Goal: Complete application form: Complete application form

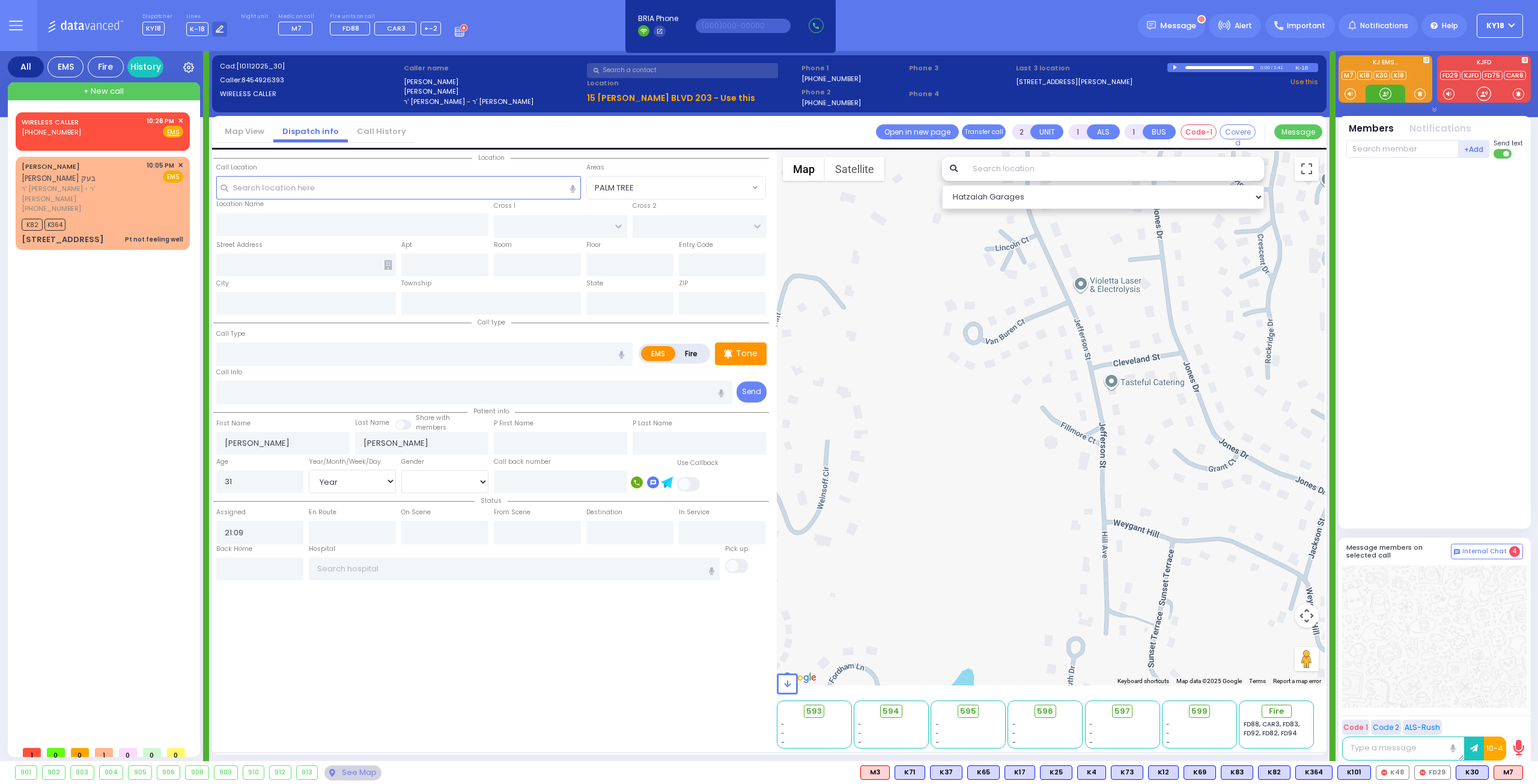
select select
select select "Year"
select select "[DEMOGRAPHIC_DATA]"
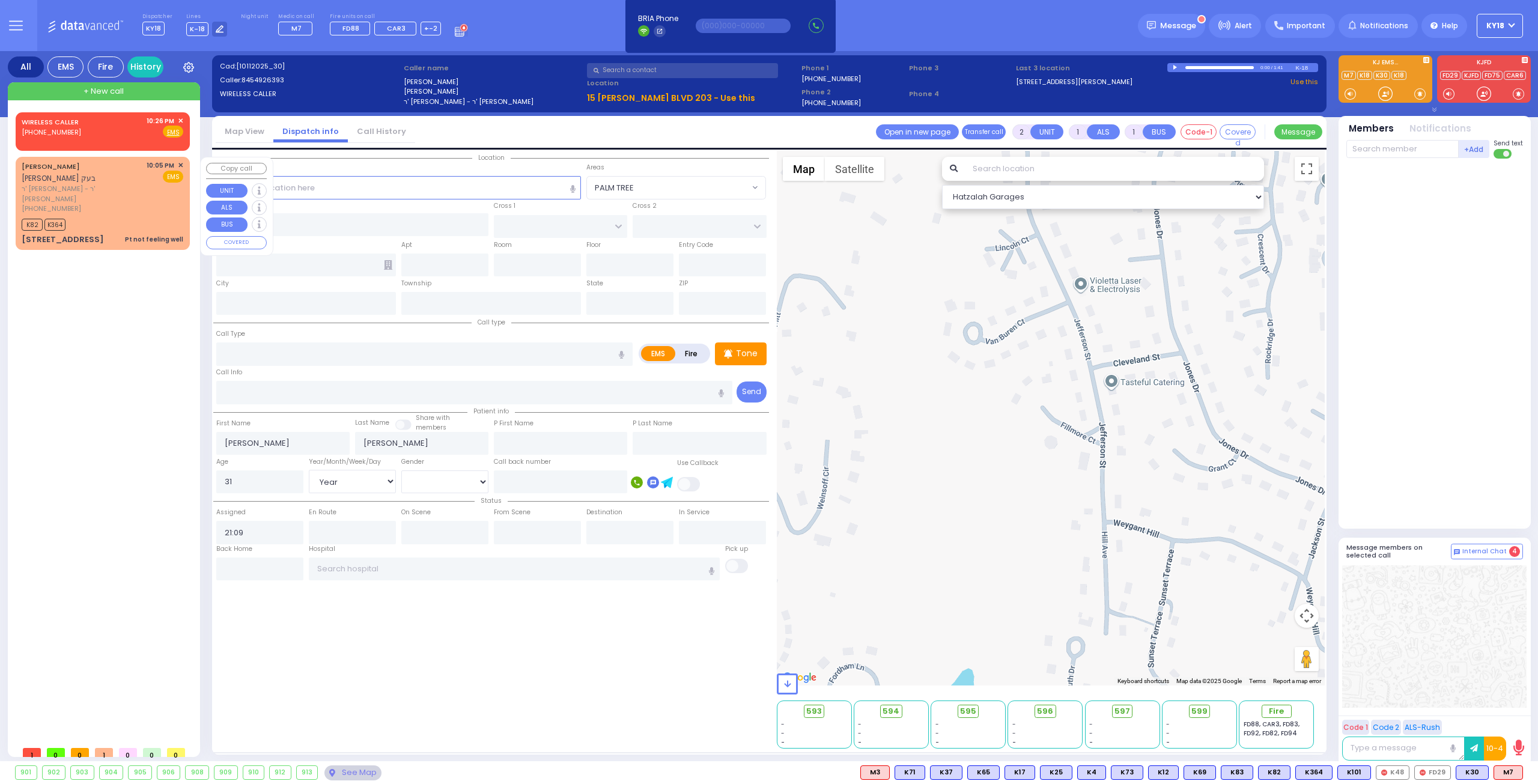
click at [135, 204] on div "[PHONE_NUMBER]" at bounding box center [82, 209] width 121 height 10
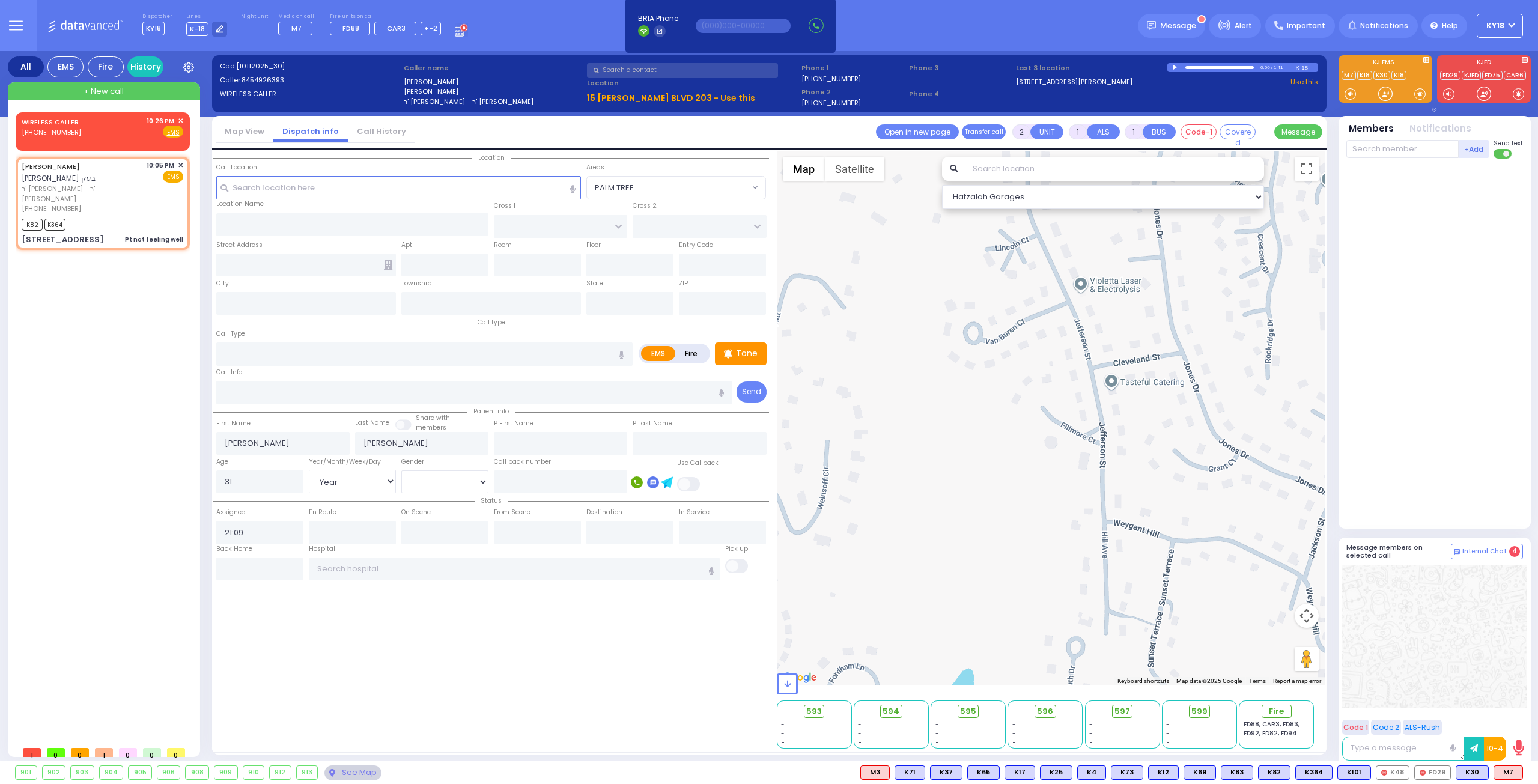
type input "1"
type input "0"
select select
type input "Pt not feeling well"
radio input "true"
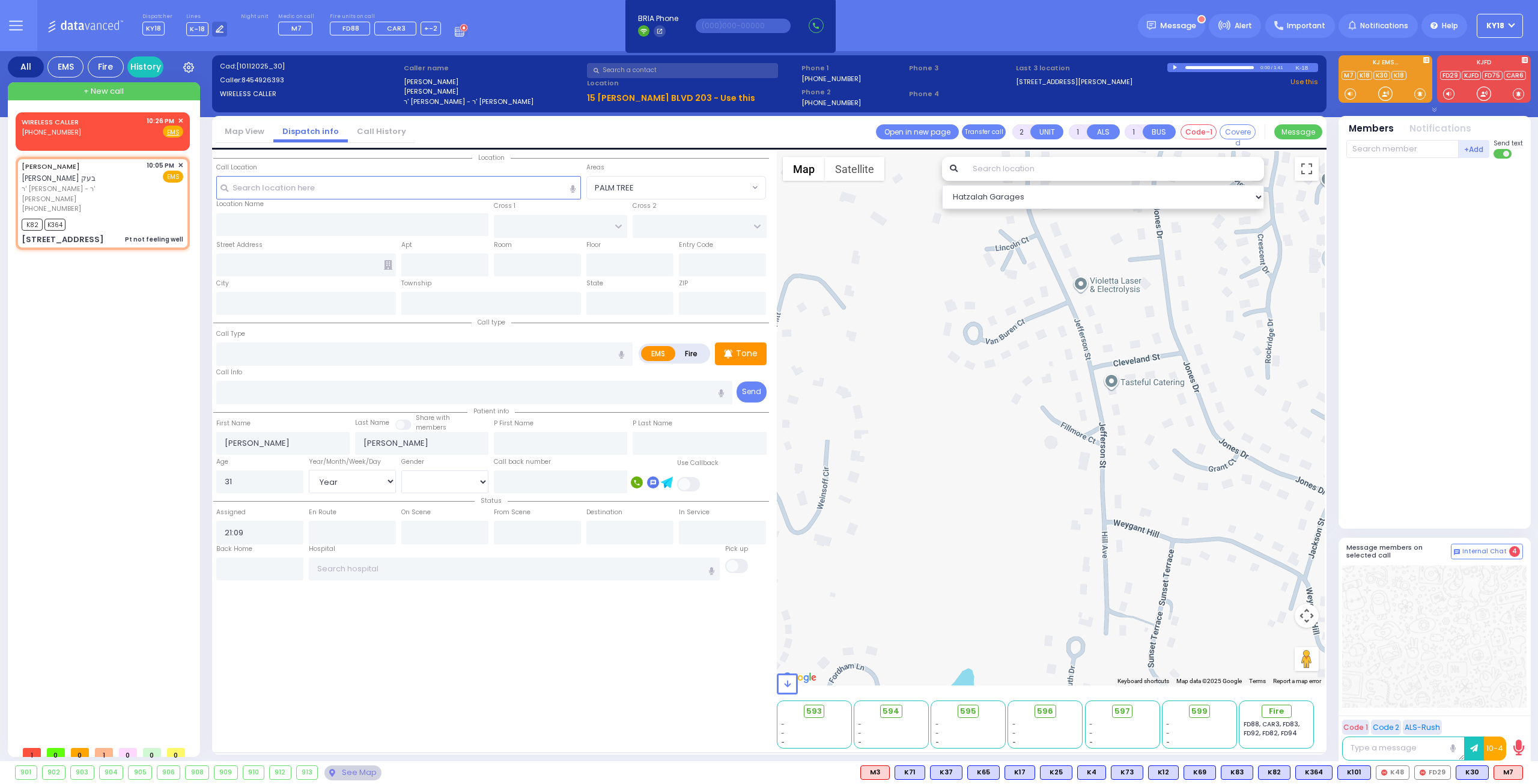
type input "[PERSON_NAME]"
select select
type input "22:05"
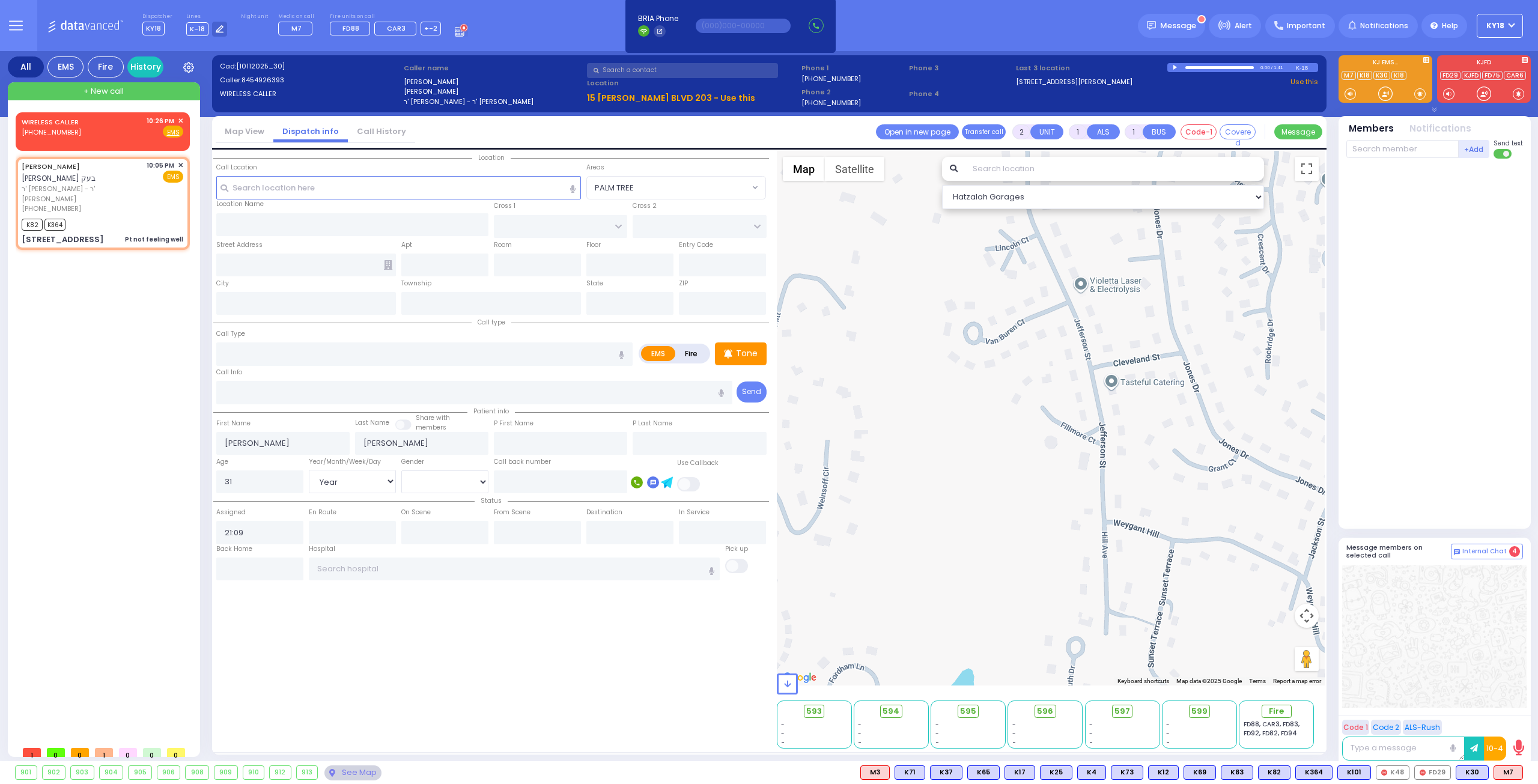
type input "22:07"
type input "GORLITZ COURT"
type input "SCHUNNEMUNK RD"
type input "[STREET_ADDRESS]"
type input "112"
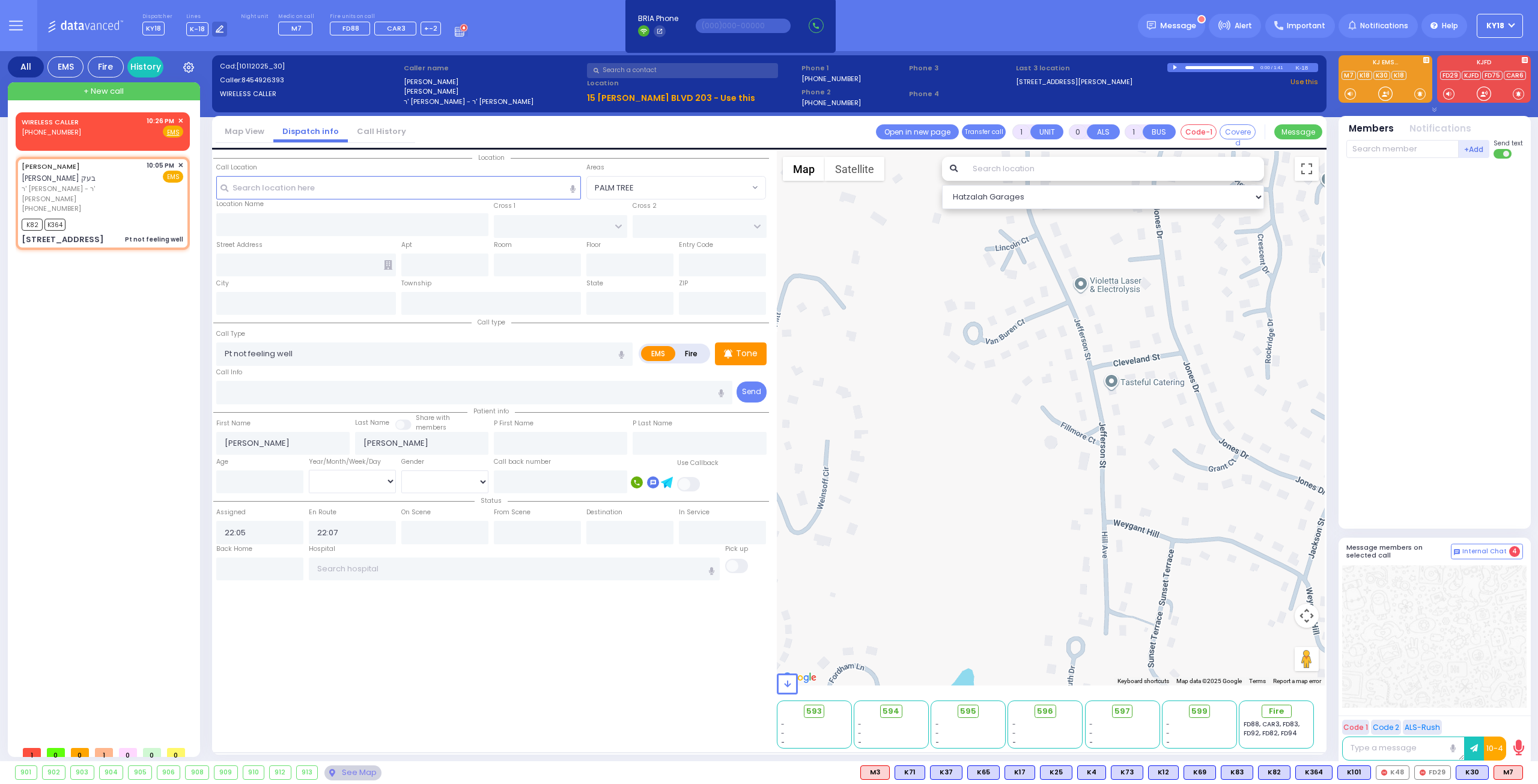
type input "[PERSON_NAME]"
type input "[US_STATE]"
type input "10950"
select select "PALM TREE"
select select "Hatzalah Garages"
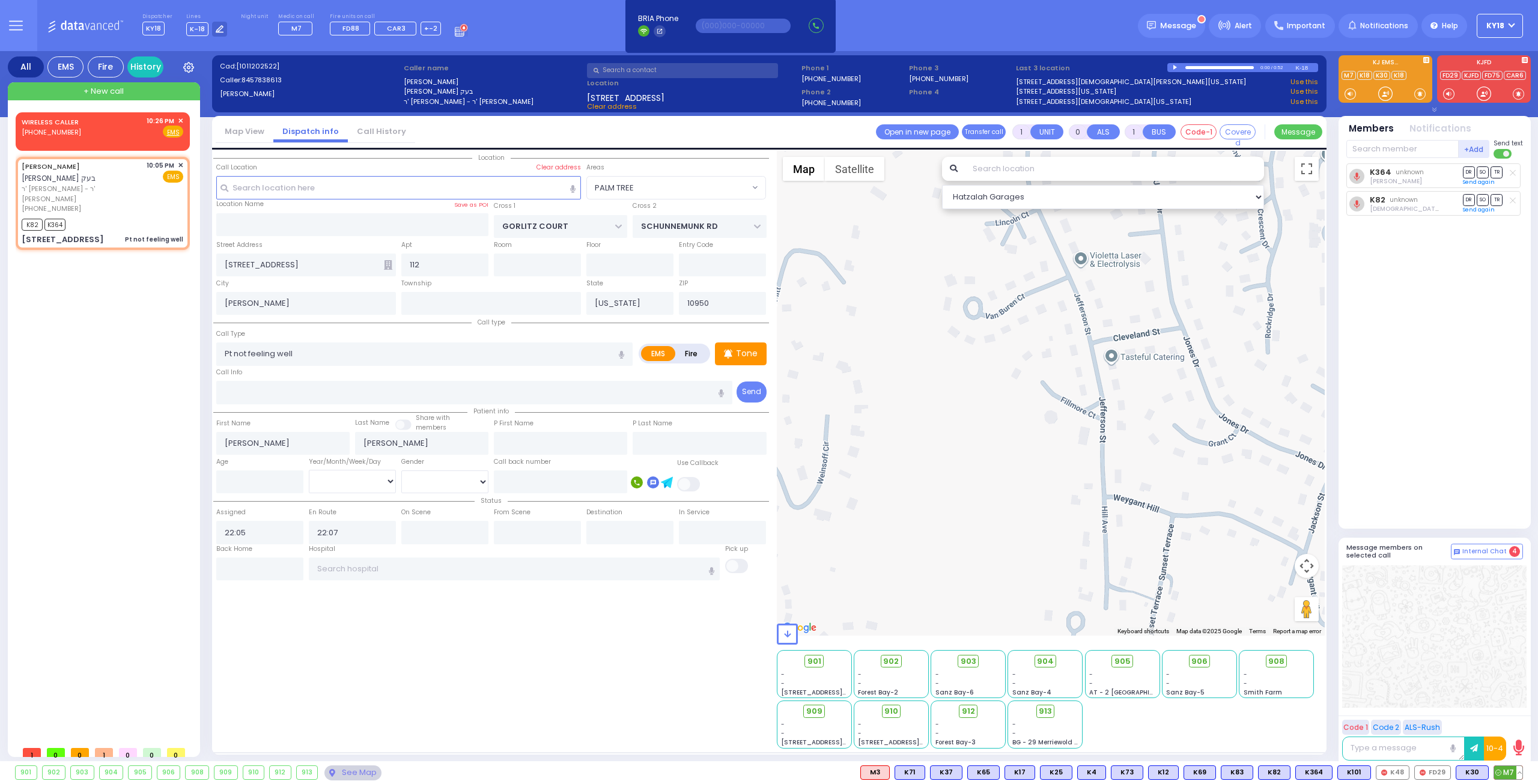
click at [1496, 772] on icon at bounding box center [1498, 772] width 6 height 6
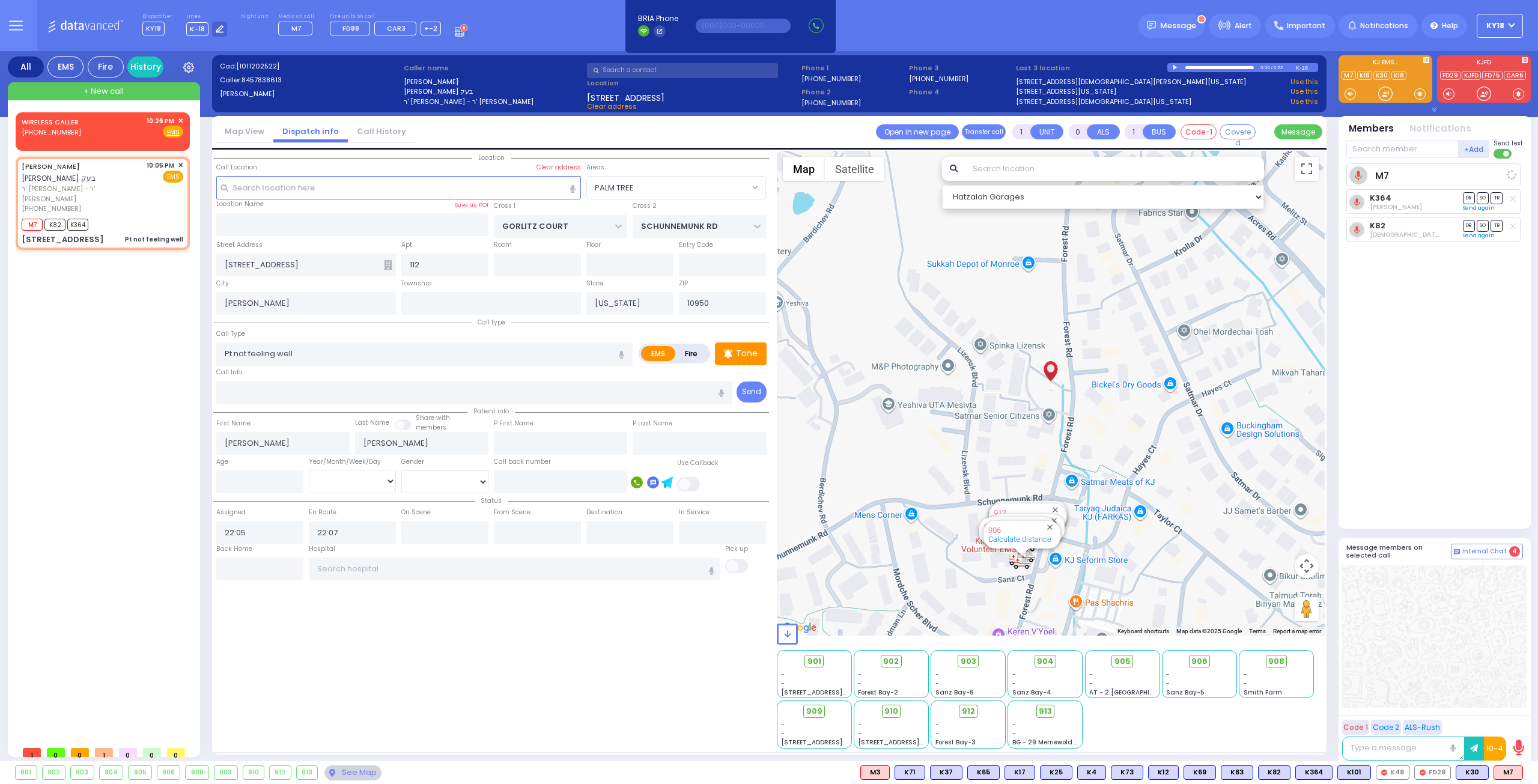
select select
radio input "true"
select select
select select "Hatzalah Garages"
select select "PALM TREE"
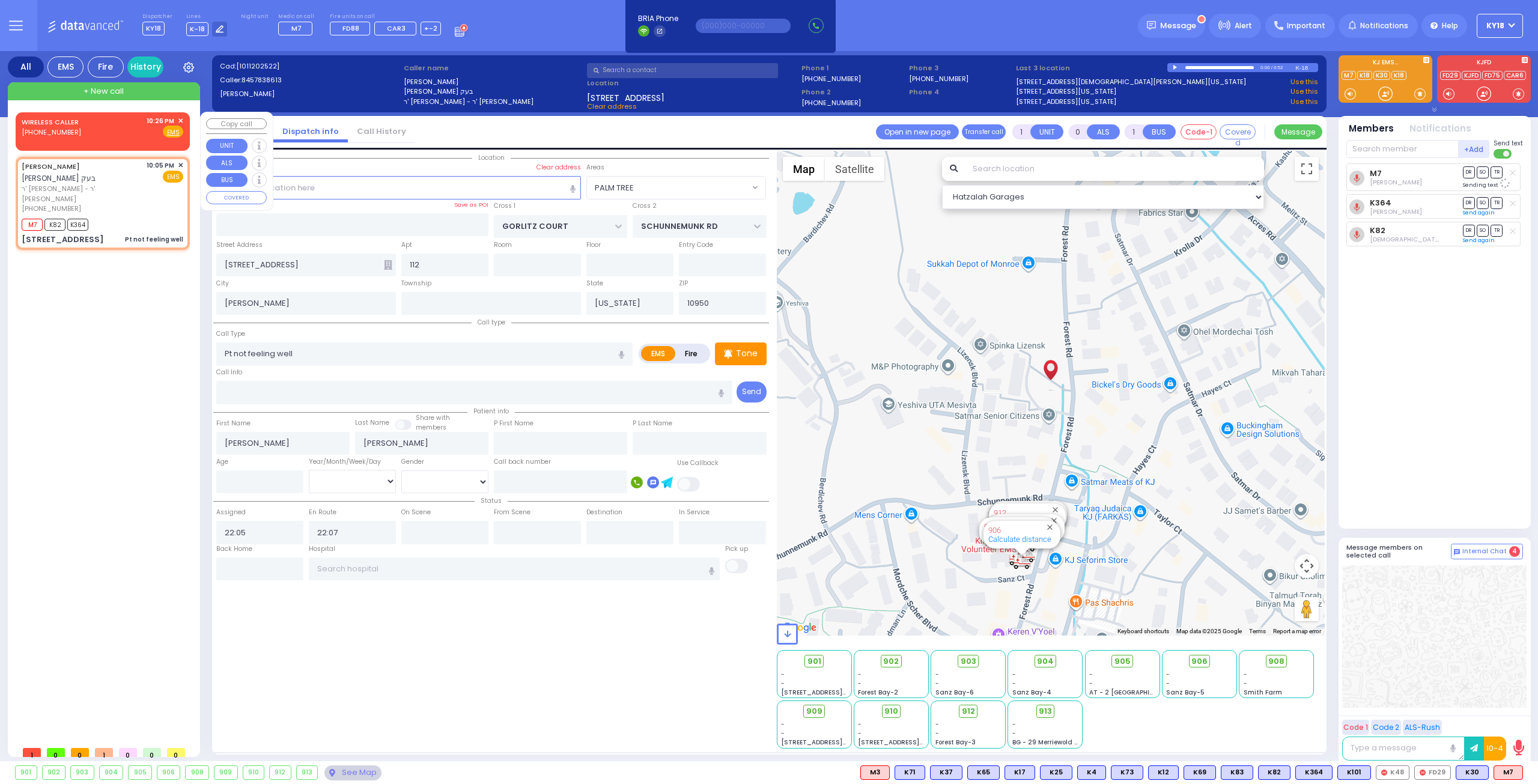
click at [179, 116] on span "✕" at bounding box center [181, 121] width 6 height 10
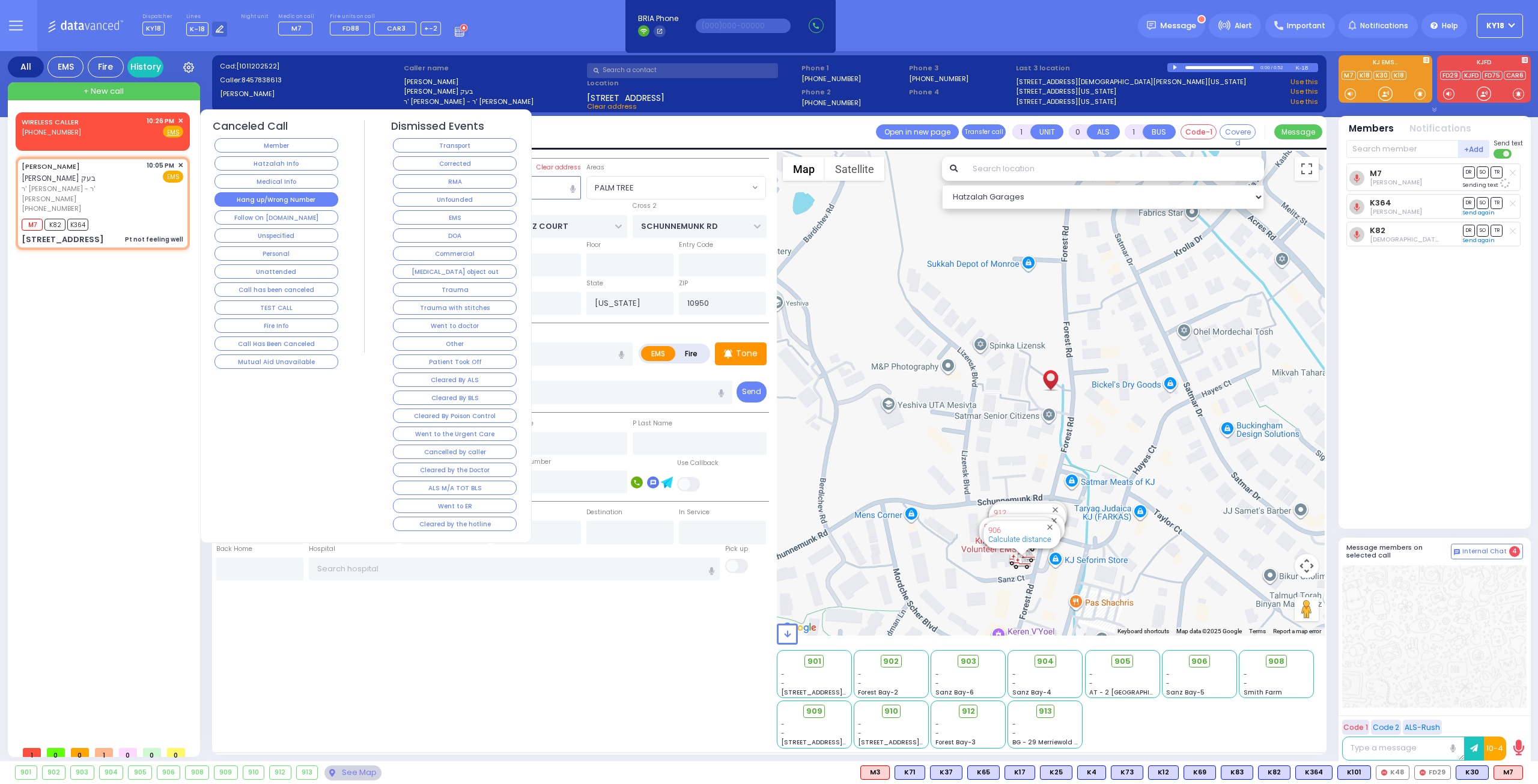
click at [272, 201] on button "Hang up/Wrong Number" at bounding box center [276, 199] width 124 height 14
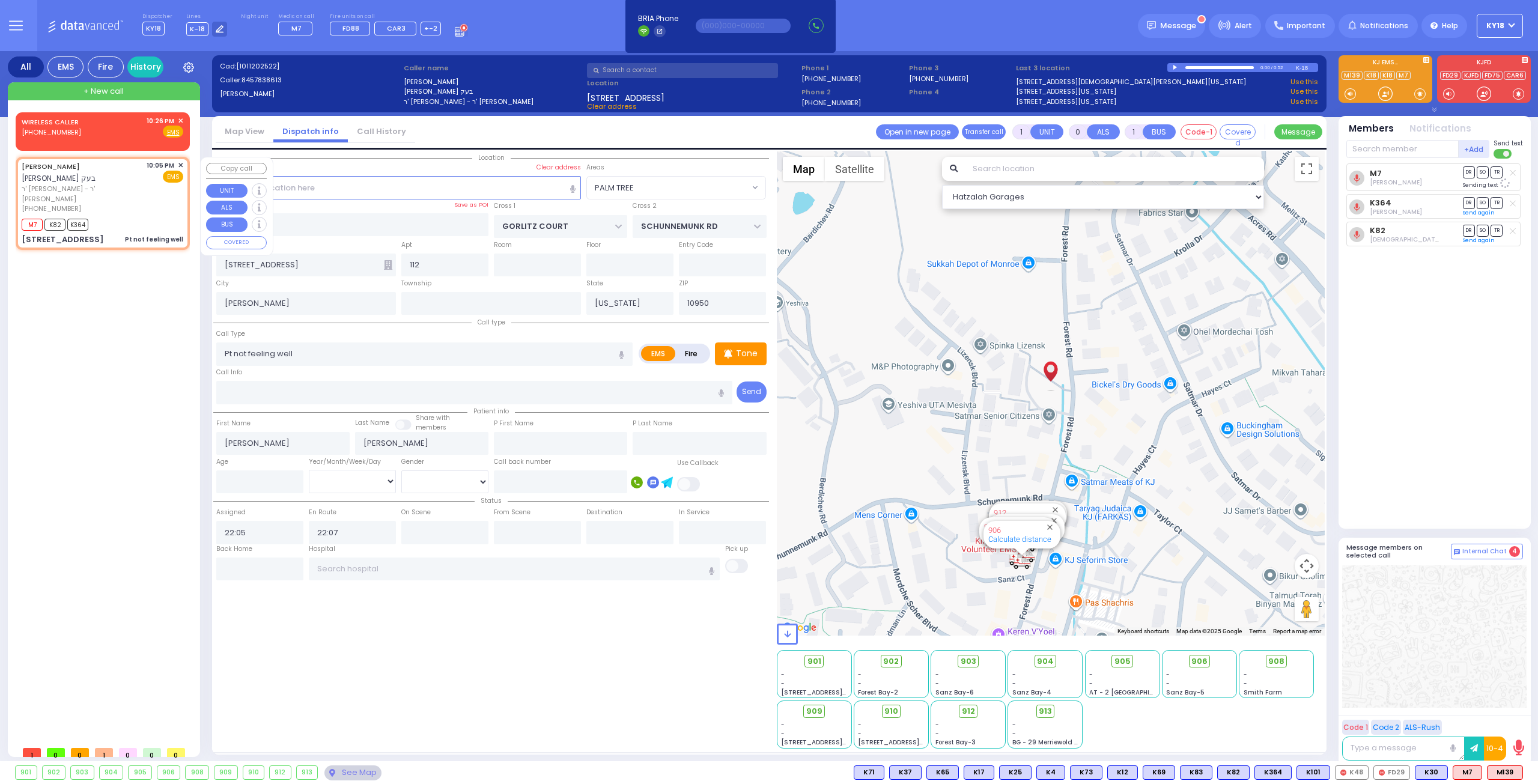
click at [156, 195] on div "10:05 PM ✕ EMS" at bounding box center [165, 187] width 37 height 53
select select
radio input "true"
select select
select select "Hatzalah Garages"
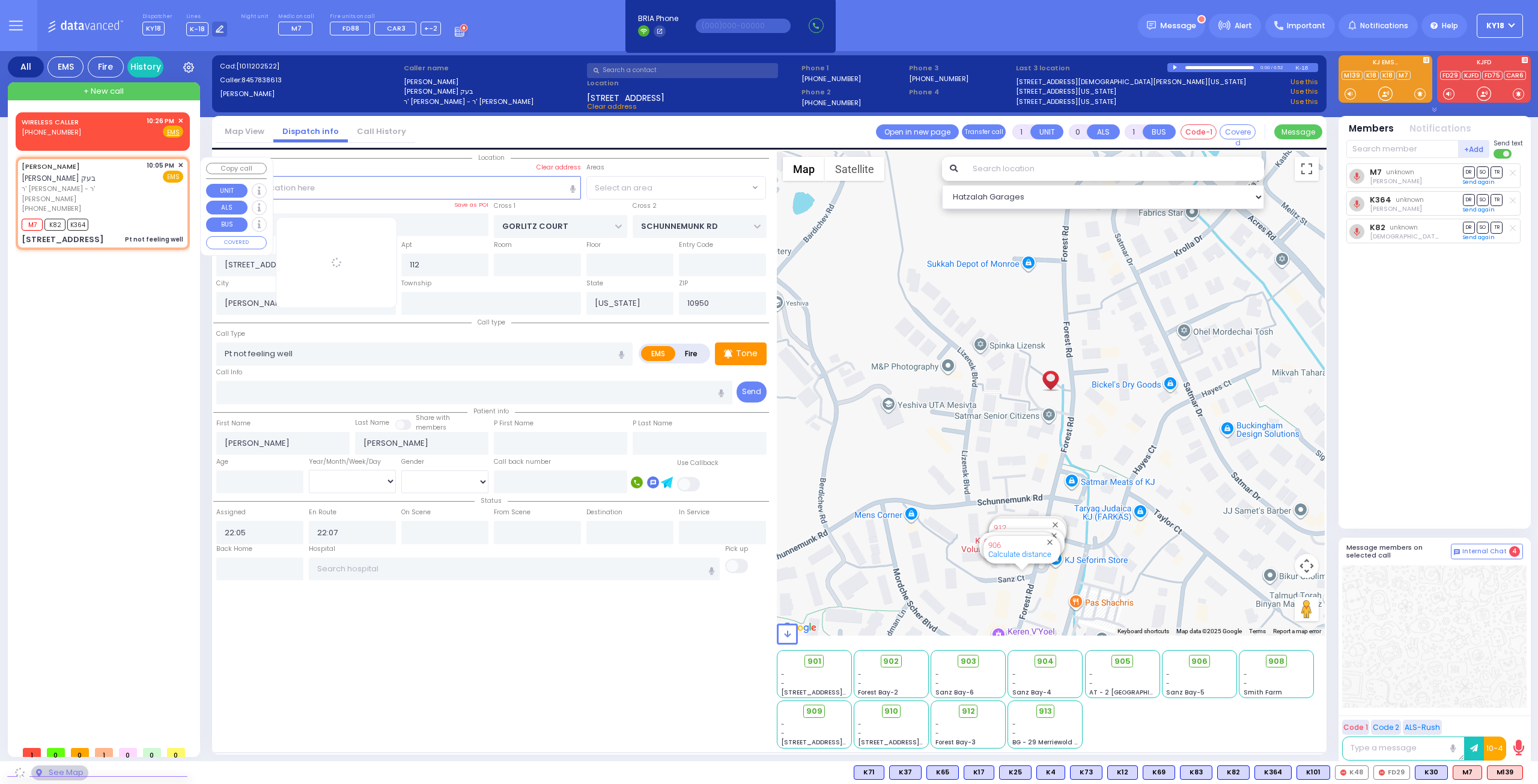
select select "PALM TREE"
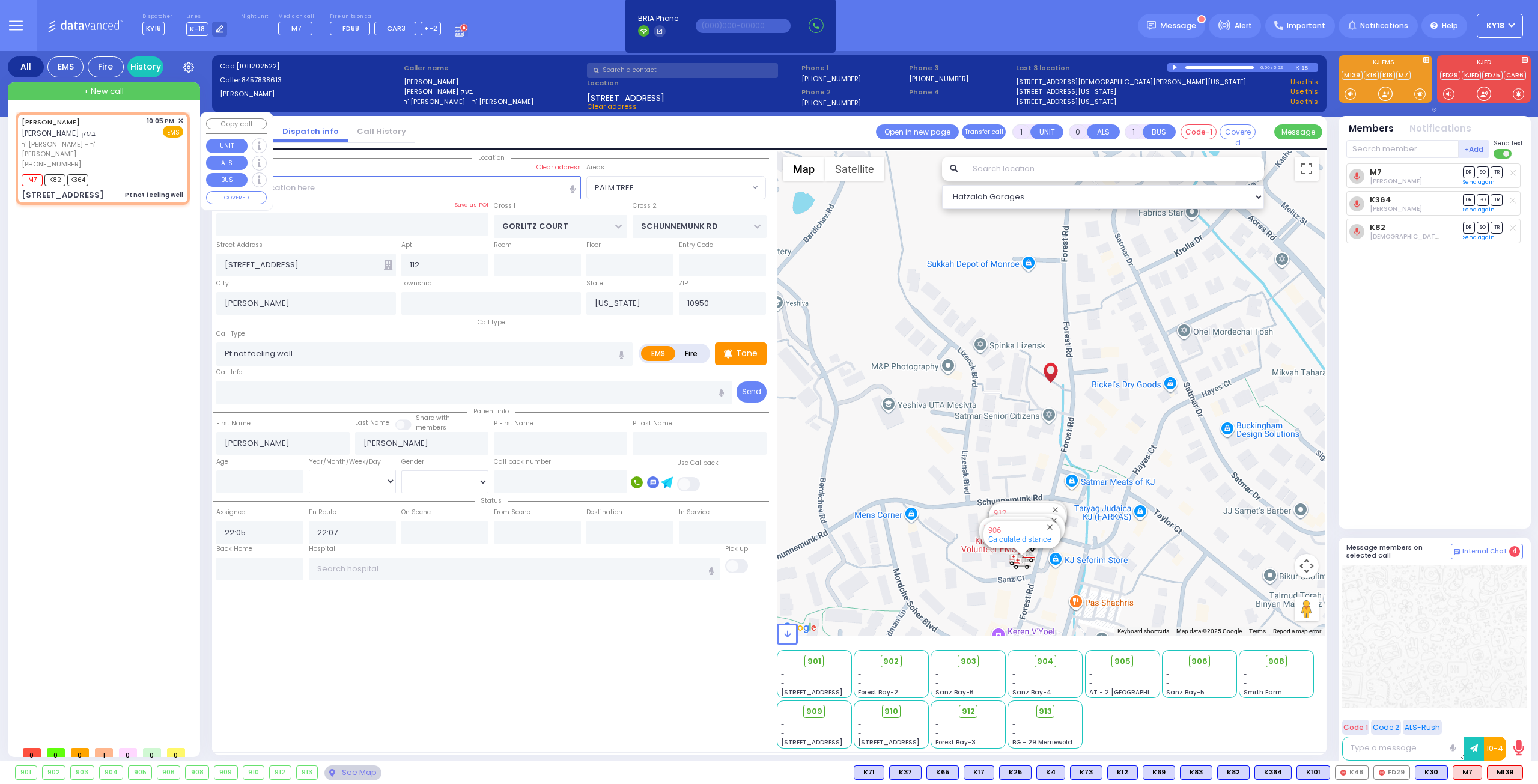
click at [151, 159] on div "MOSHE MENASHE BECK משה מנשה בעק ר' פנחס יעקב - ר' חיים טודרוס תפילינסקי (845) 7…" at bounding box center [103, 158] width 170 height 89
select select
radio input "true"
select select
select select "Hatzalah Garages"
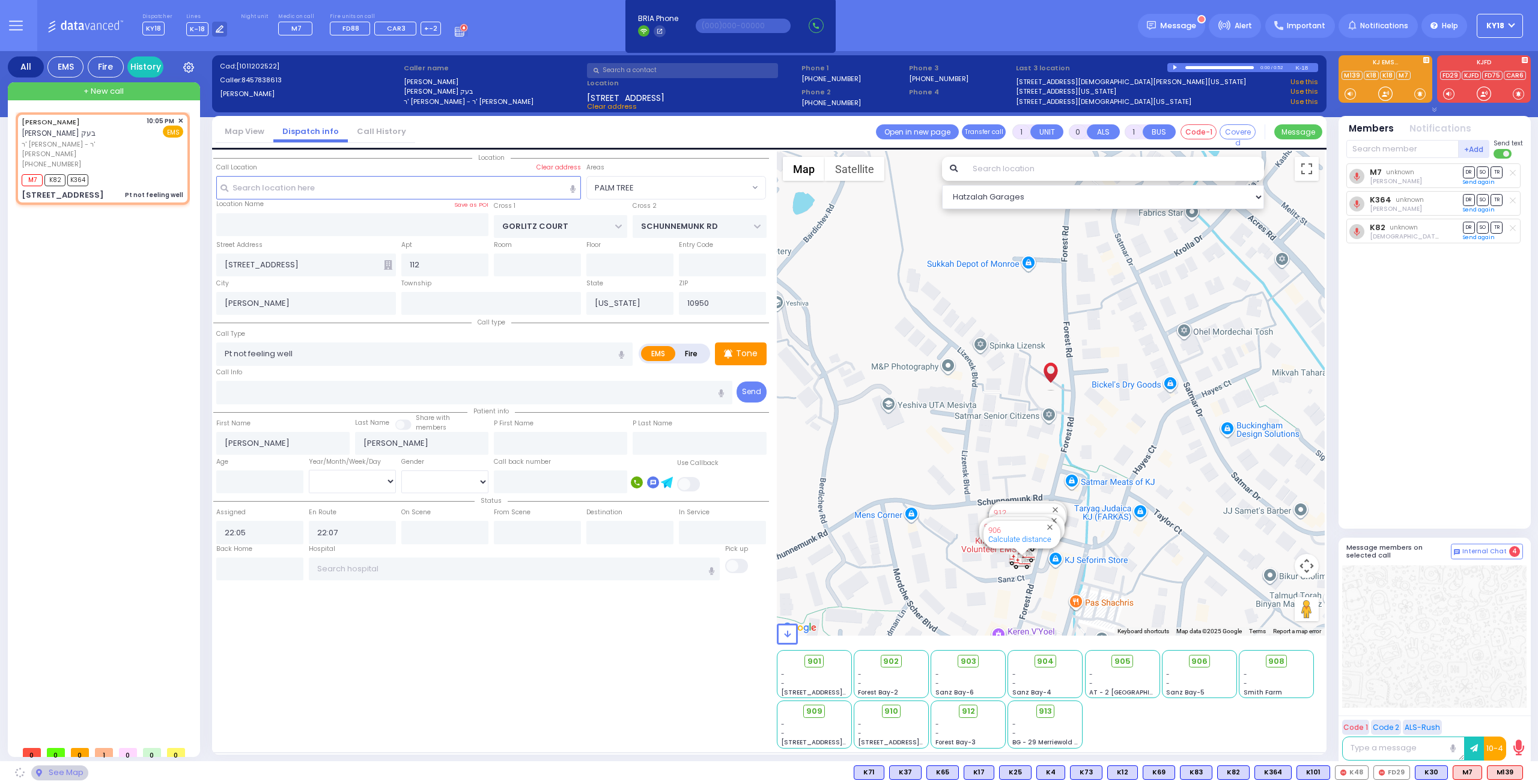
select select "PALM TREE"
click at [1492, 772] on icon at bounding box center [1491, 772] width 6 height 6
select select
radio input "true"
select select
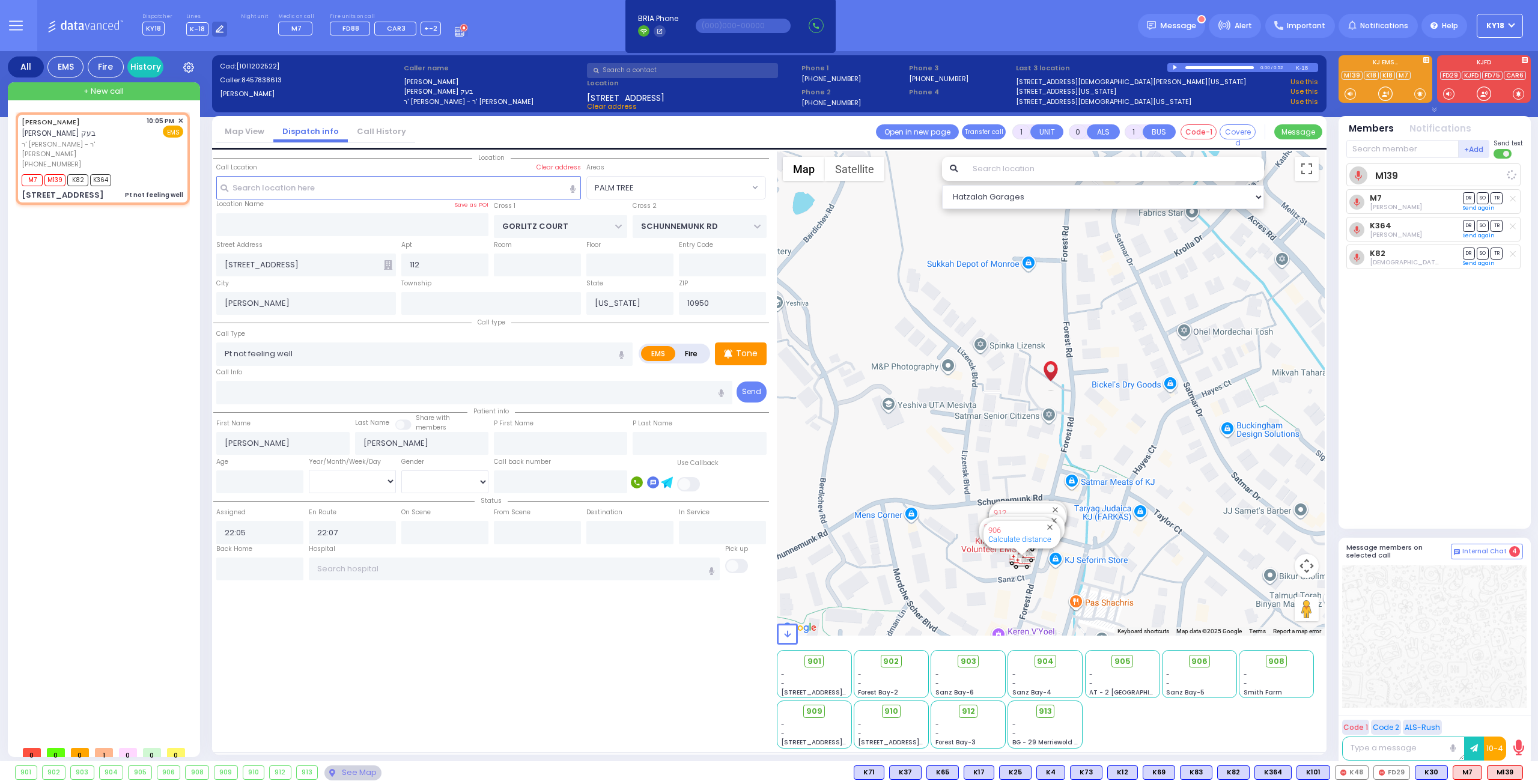
select select "Hatzalah Garages"
select select "PALM TREE"
click at [363, 571] on input "text" at bounding box center [514, 568] width 412 height 22
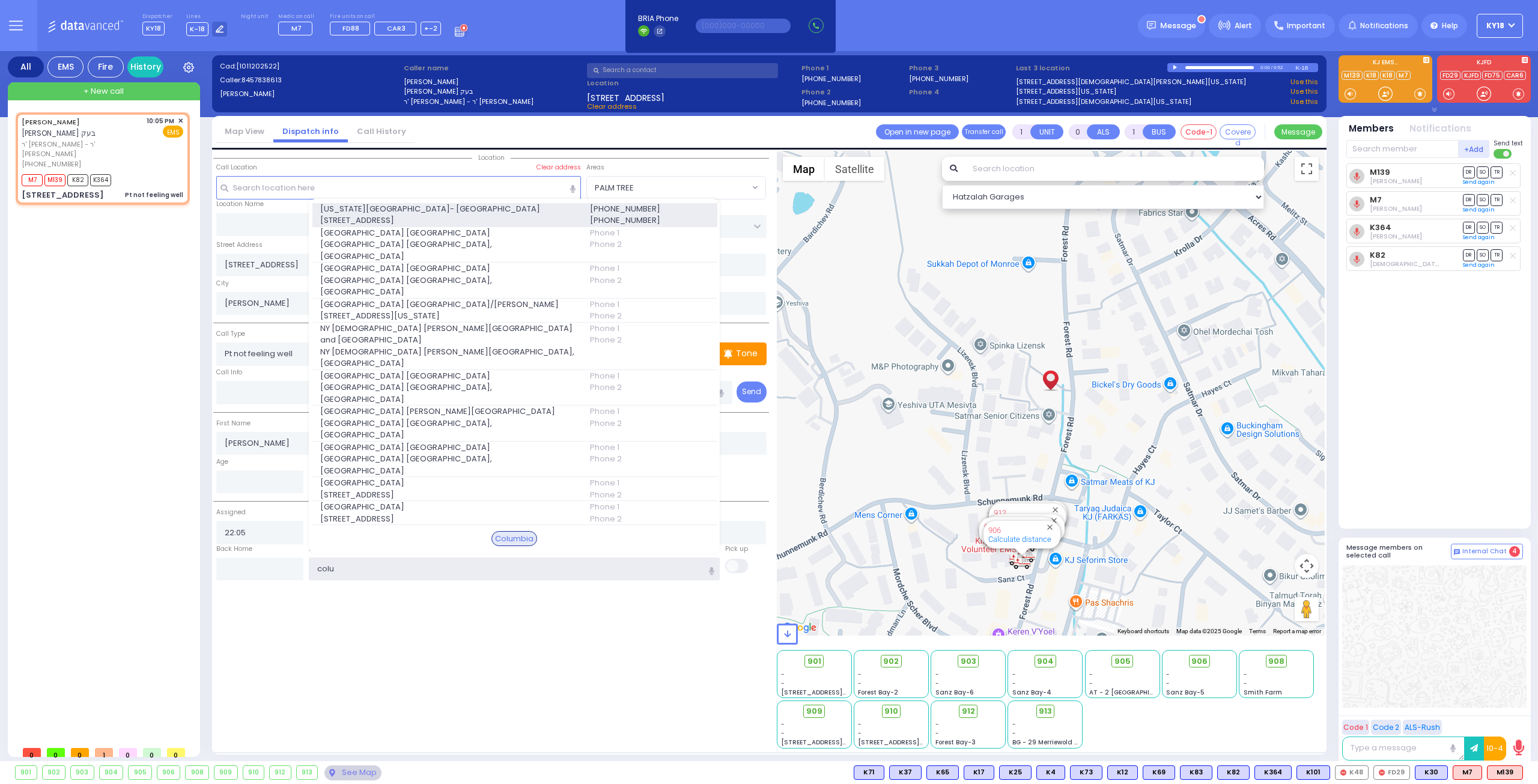
type input "colu"
click at [504, 215] on span "[US_STATE][GEOGRAPHIC_DATA]- [GEOGRAPHIC_DATA]" at bounding box center [448, 209] width 255 height 12
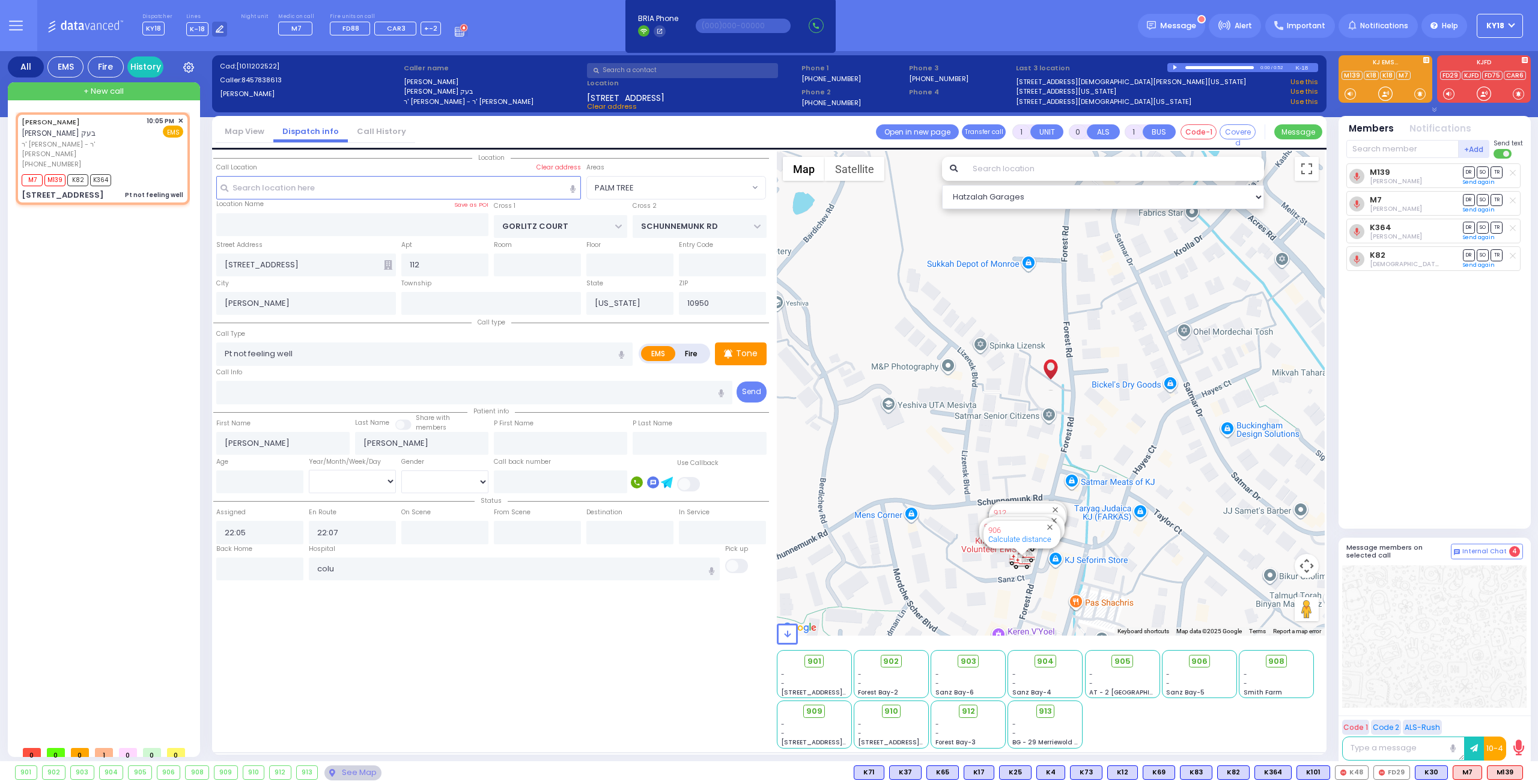
select select
radio input "true"
select select
type input "[US_STATE][GEOGRAPHIC_DATA]- [GEOGRAPHIC_DATA]"
select select "Hatzalah Garages"
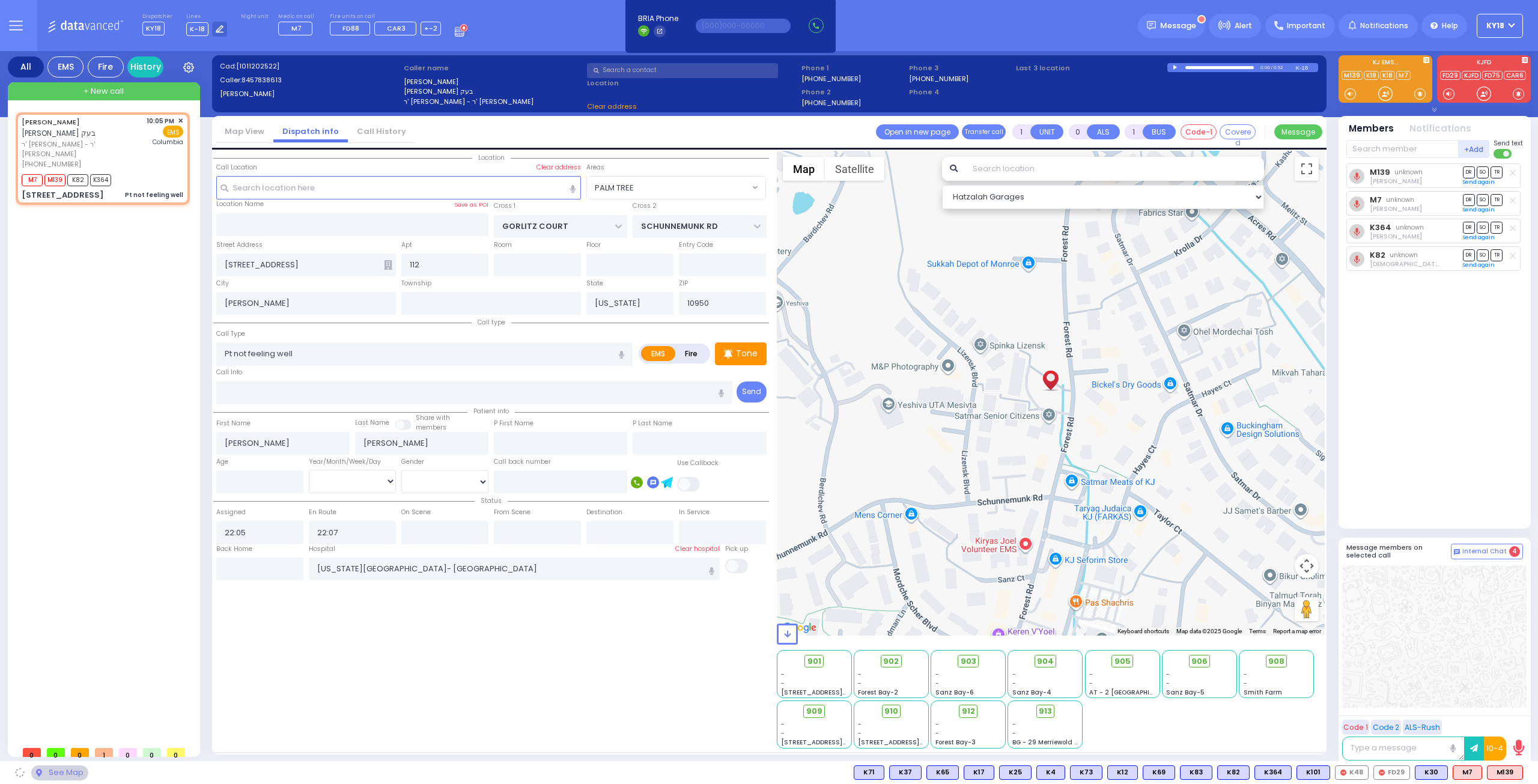
select select "PALM TREE"
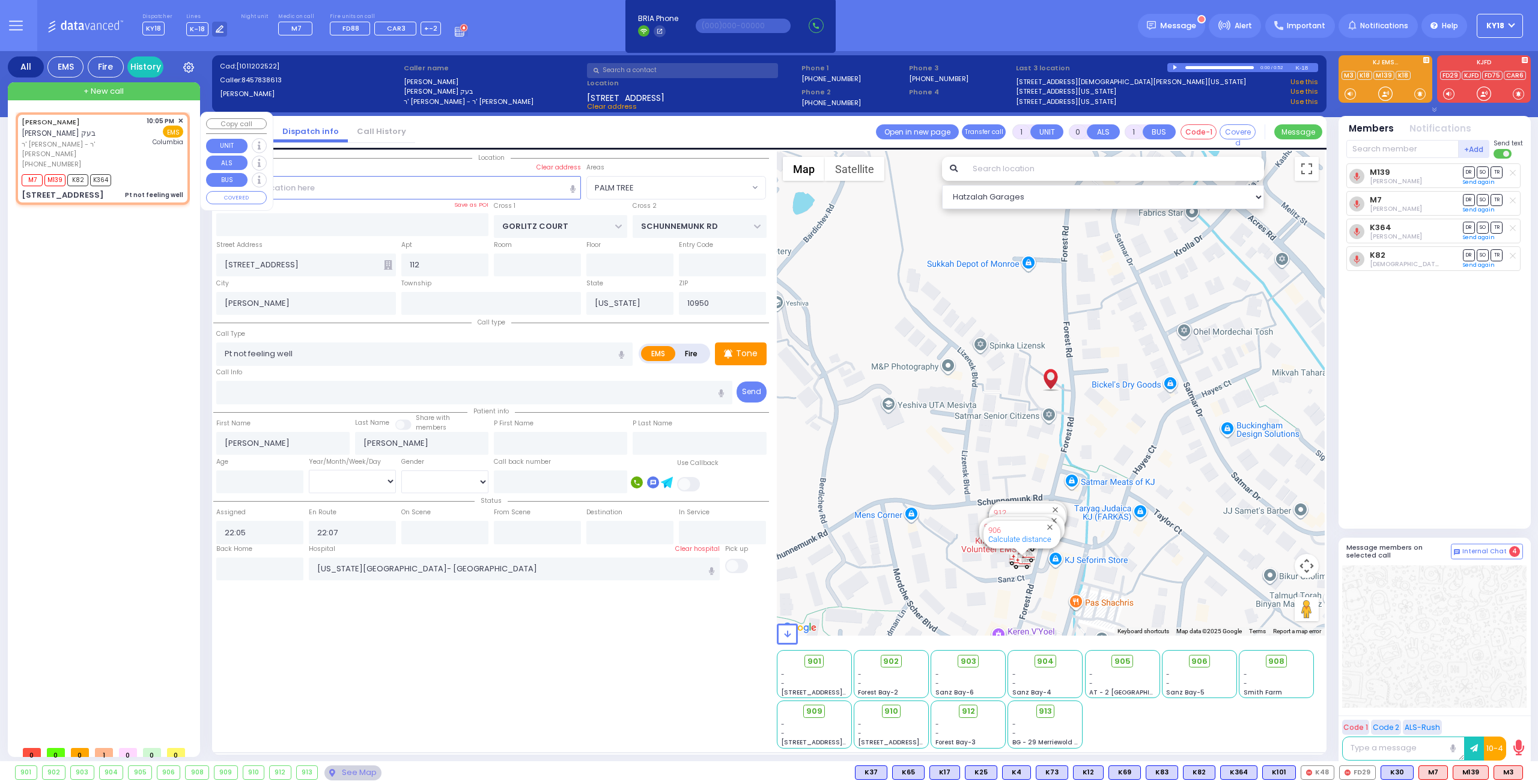
click at [142, 171] on div "M7 M139 K82 K364" at bounding box center [102, 179] width 161 height 15
select select
radio input "true"
select select
select select "Hatzalah Garages"
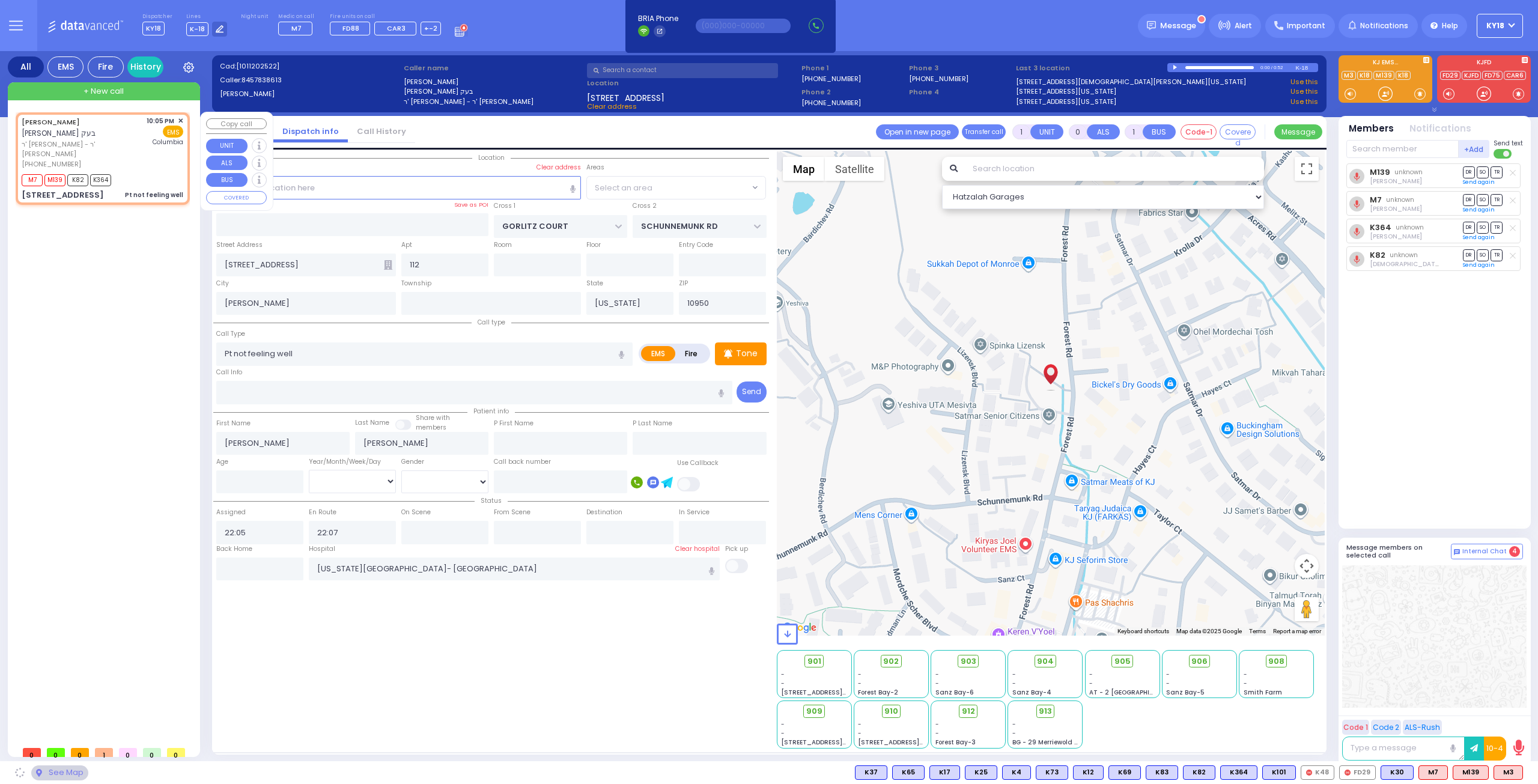
select select "PALM TREE"
click at [151, 171] on div "M7 M139 K82 K364" at bounding box center [102, 179] width 161 height 15
select select
radio input "true"
select select
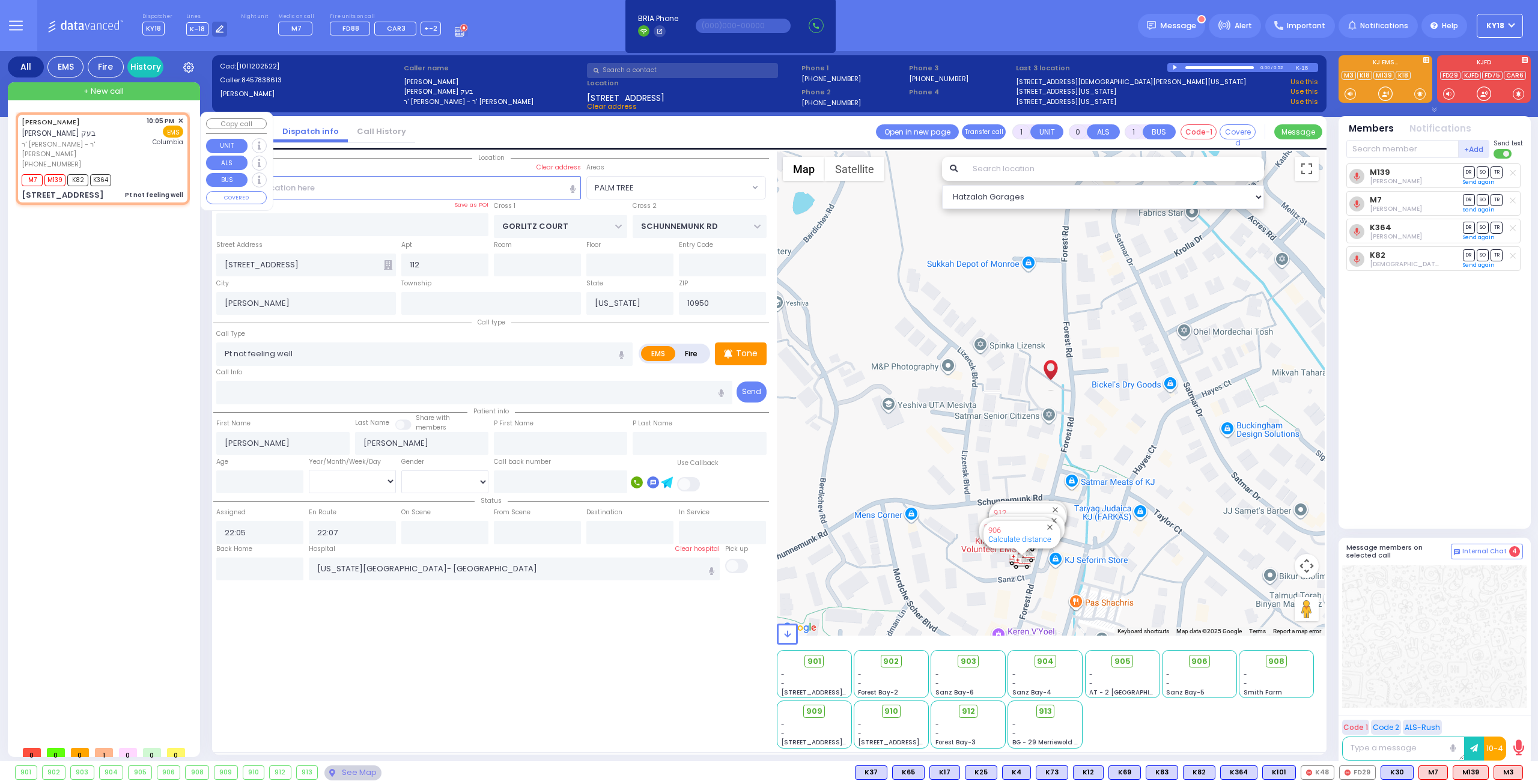
select select "Hatzalah Garages"
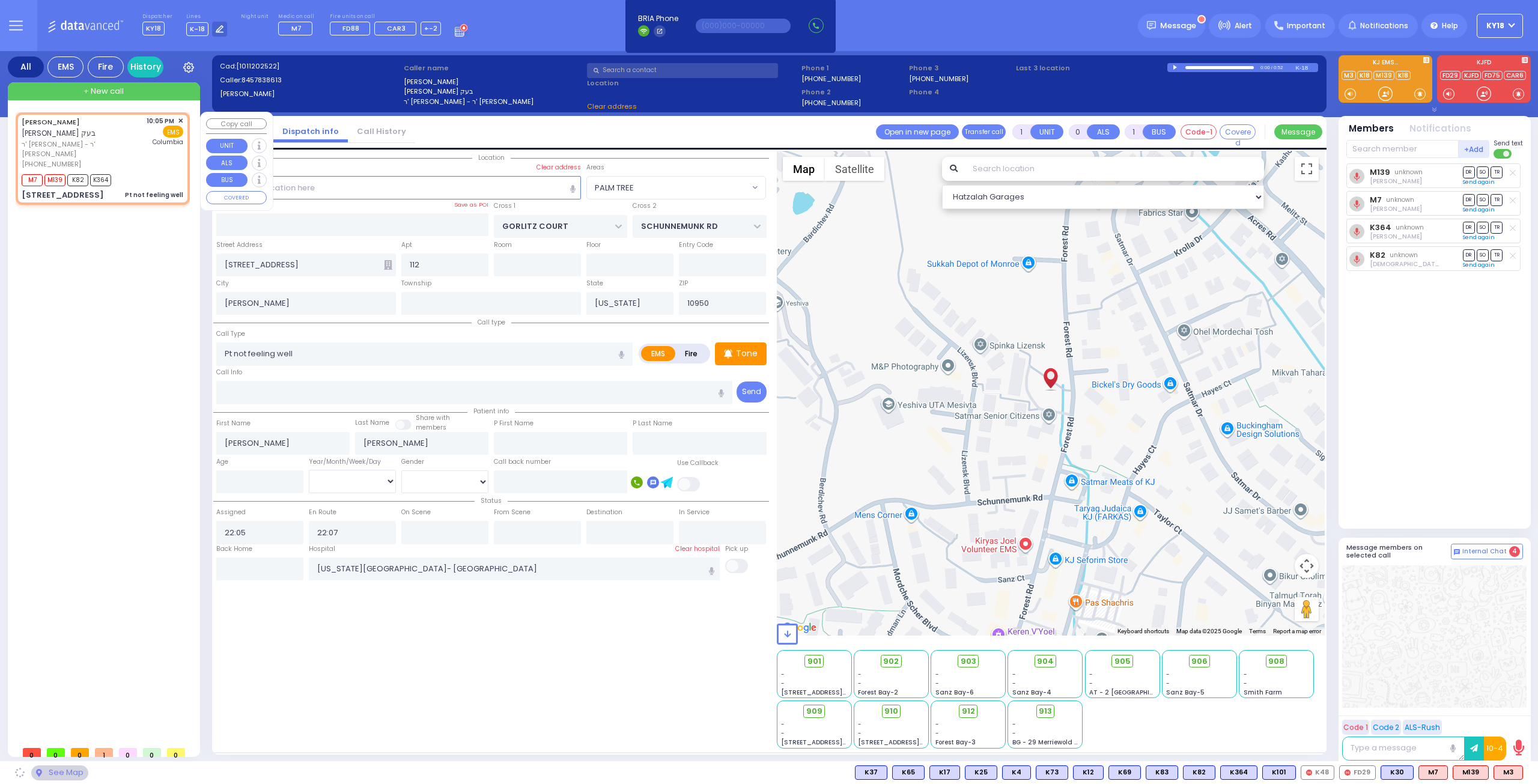
select select "PALM TREE"
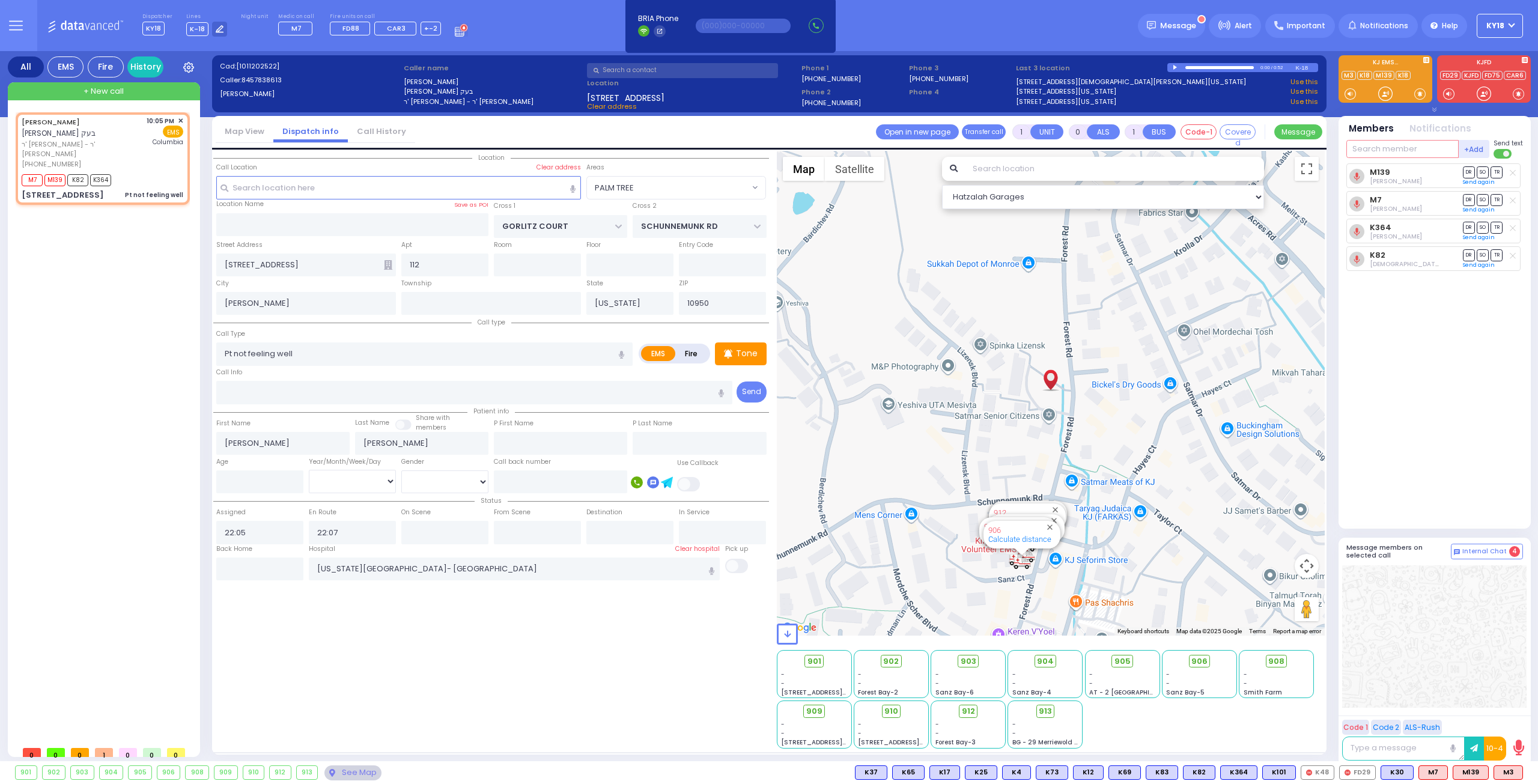
click at [1401, 146] on input "text" at bounding box center [1402, 149] width 112 height 18
type input "50"
click at [1395, 168] on div "KY50" at bounding box center [1387, 174] width 60 height 12
select select
radio input "true"
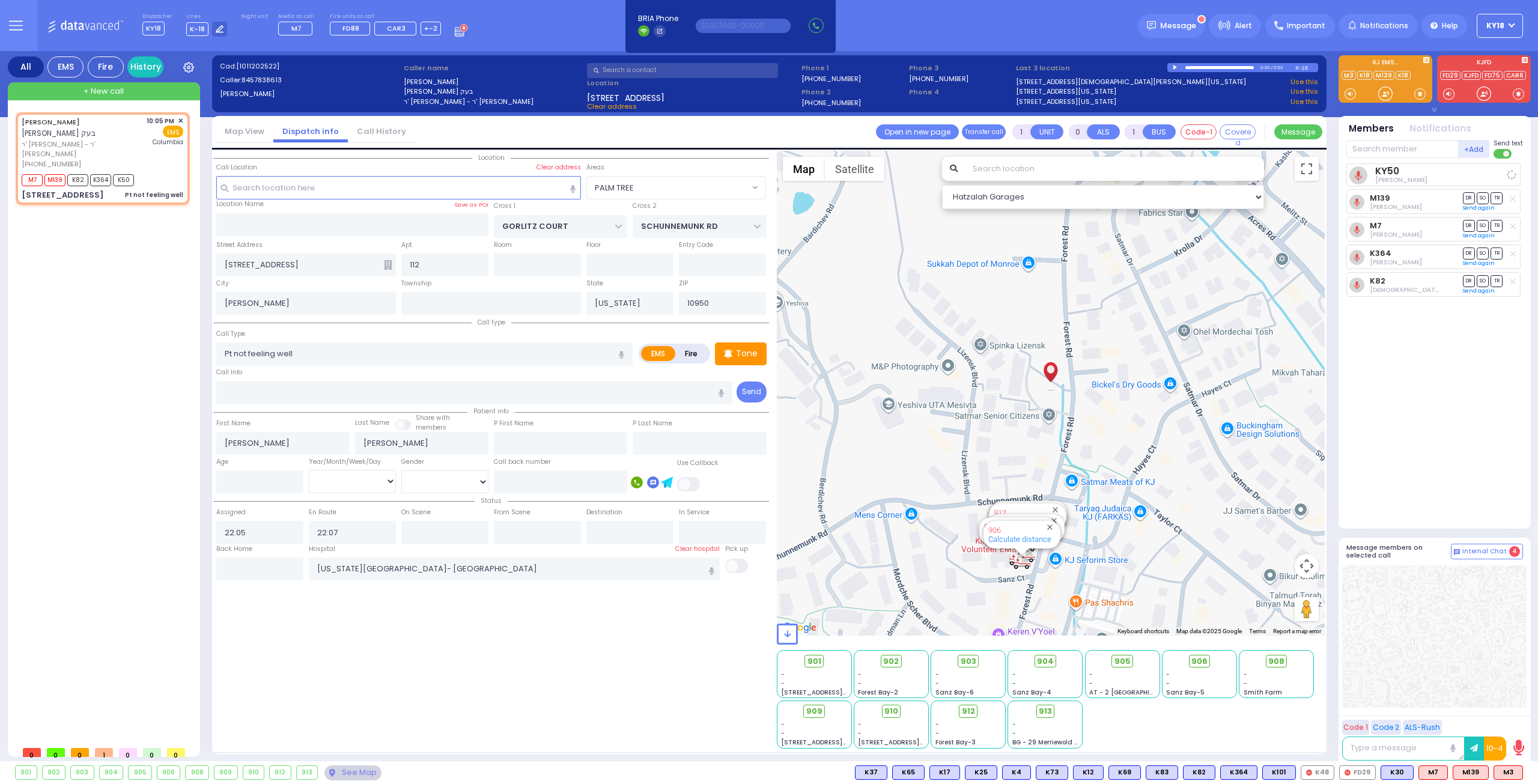
select select
select select "Hatzalah Garages"
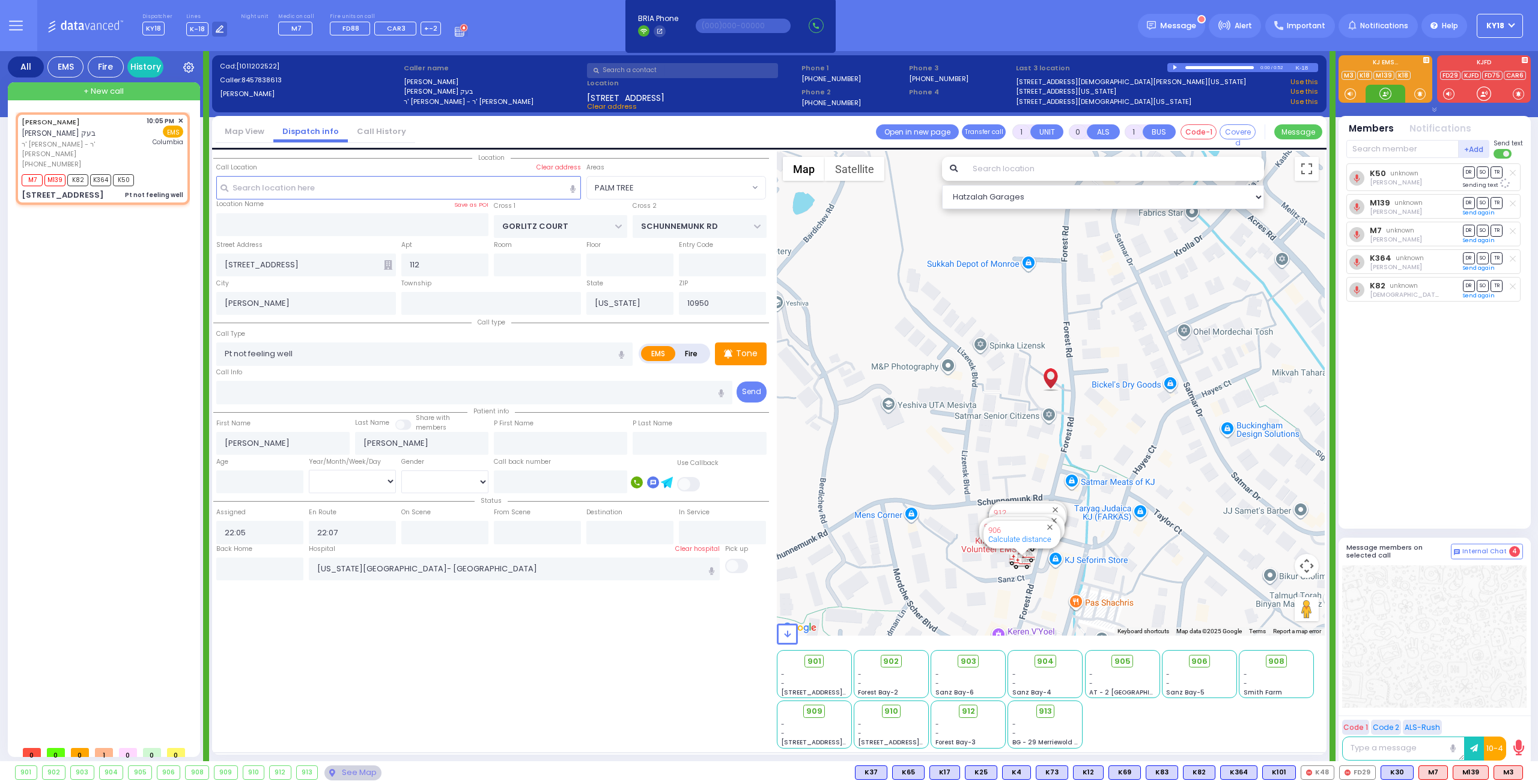
select select "PALM TREE"
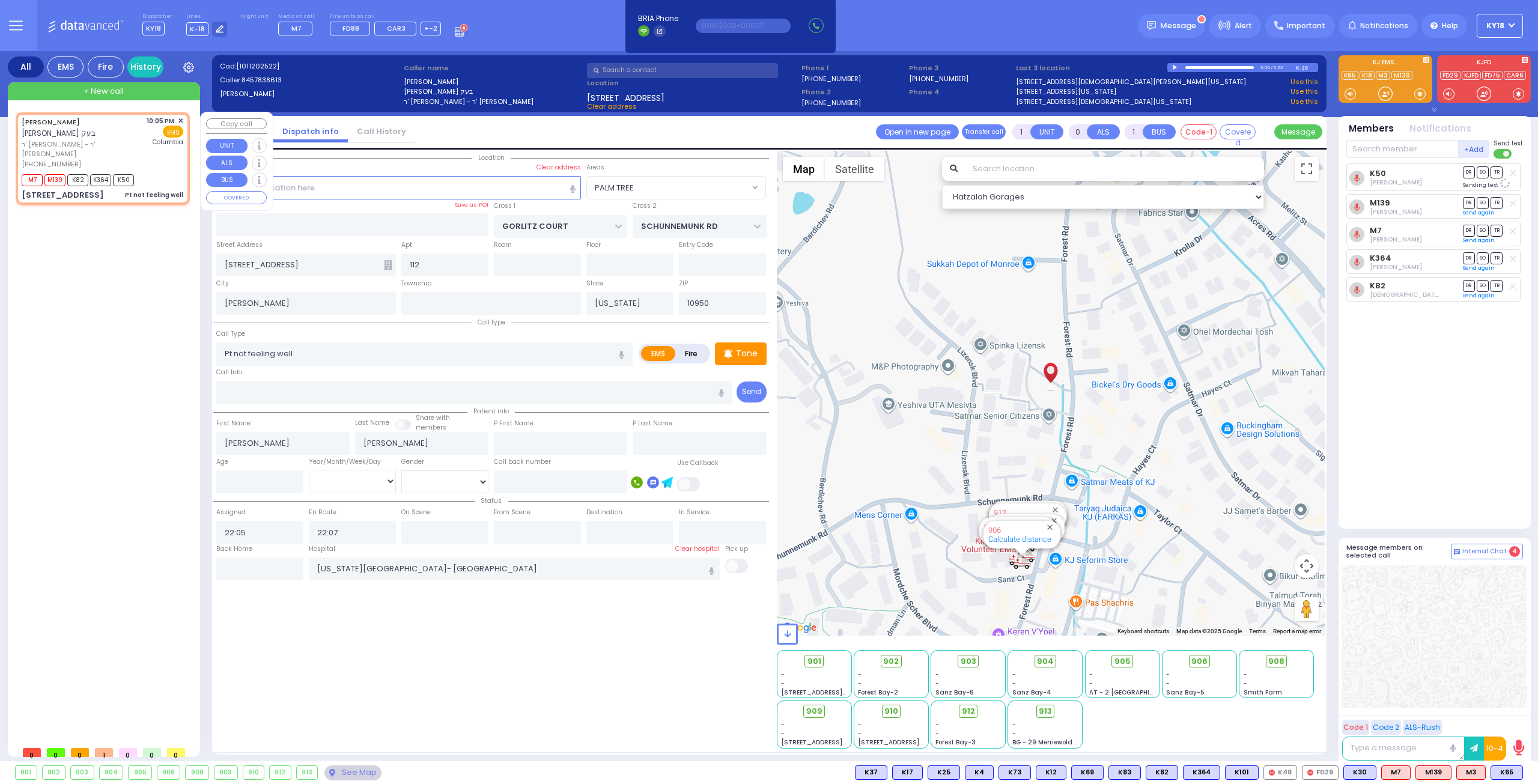
click at [133, 145] on span "ר' [PERSON_NAME] - ר' [PERSON_NAME]" at bounding box center [82, 150] width 121 height 20
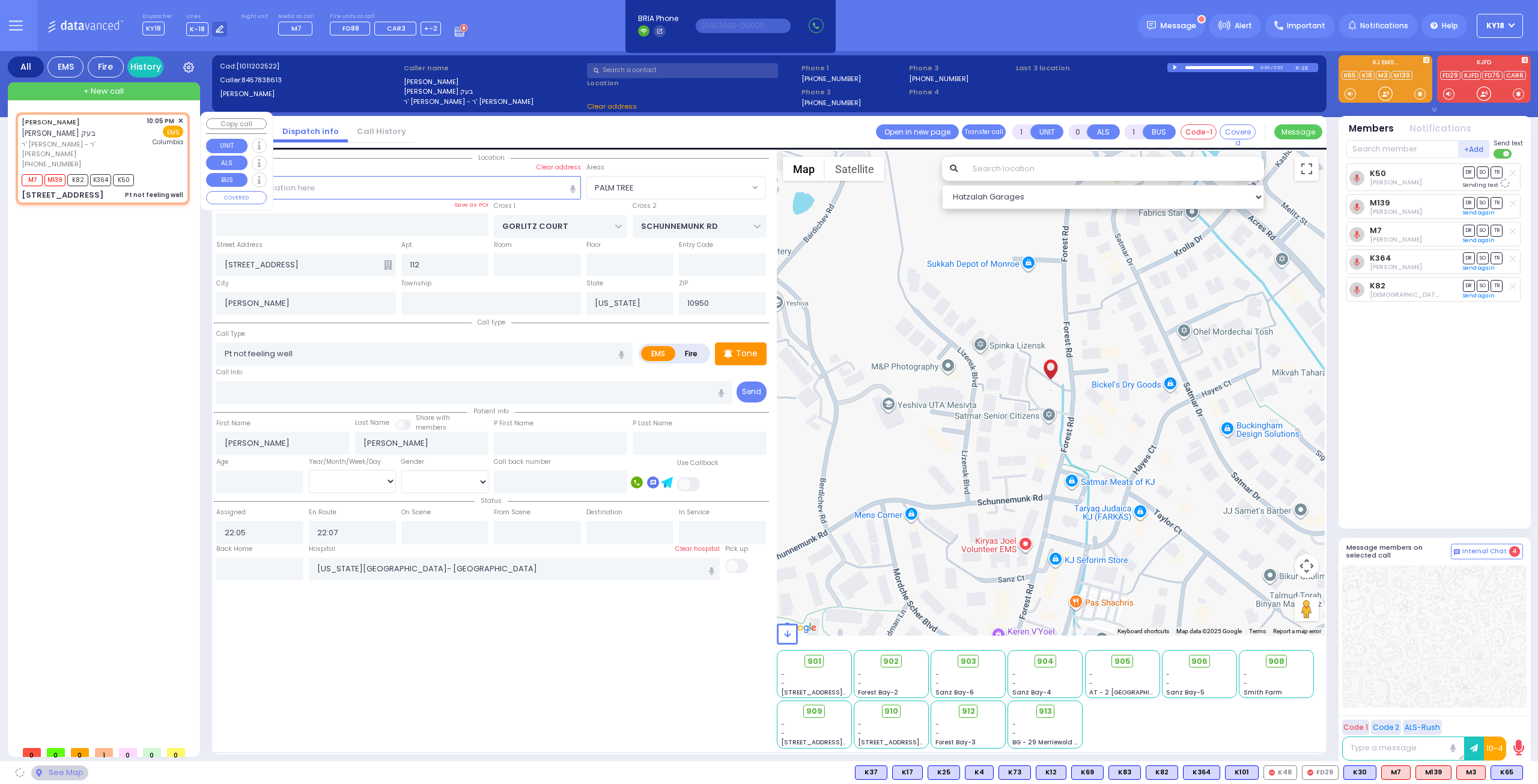
select select
radio input "true"
select select
select select "Hatzalah Garages"
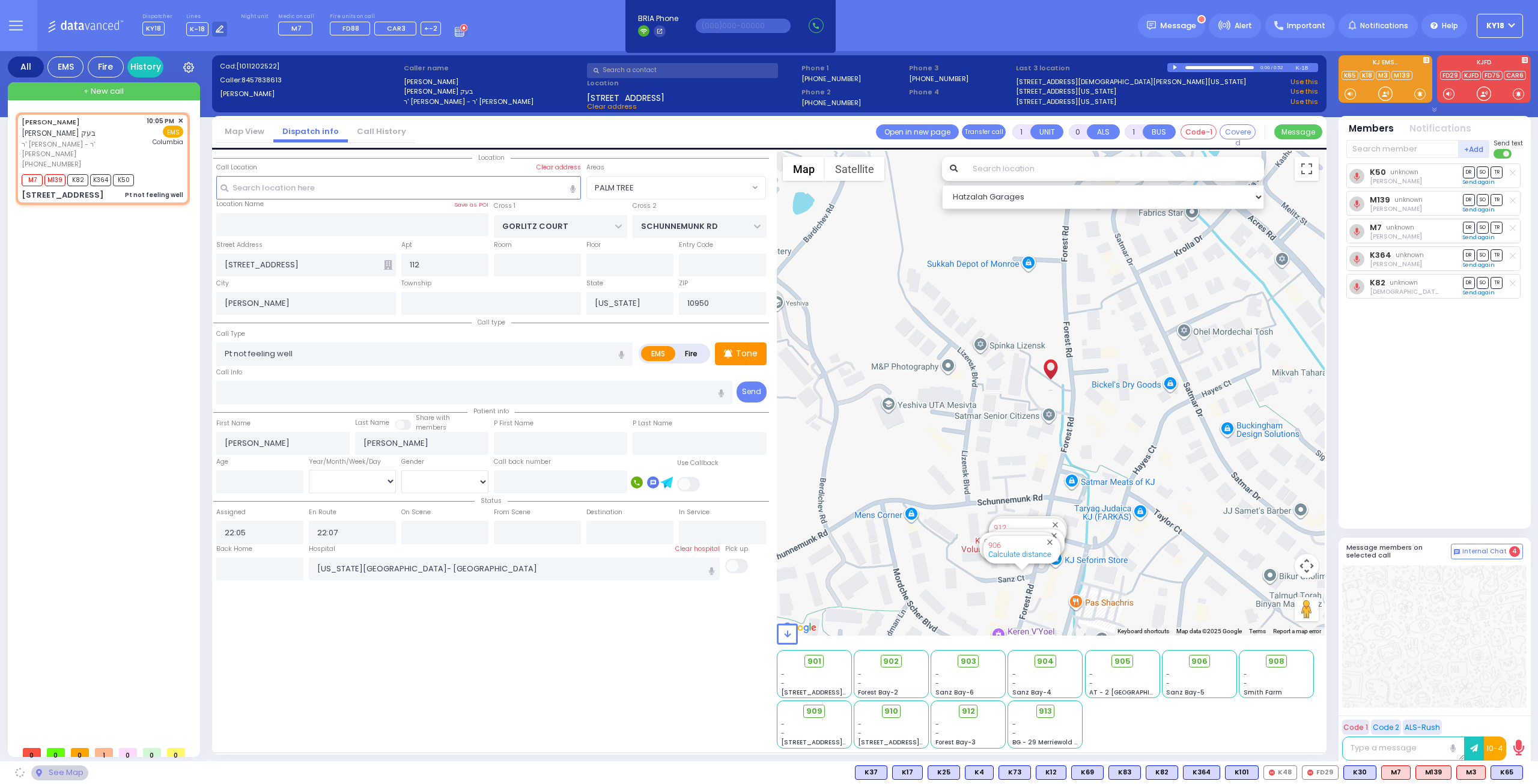
select select "PALM TREE"
click at [1507, 773] on span "K65" at bounding box center [1507, 772] width 32 height 13
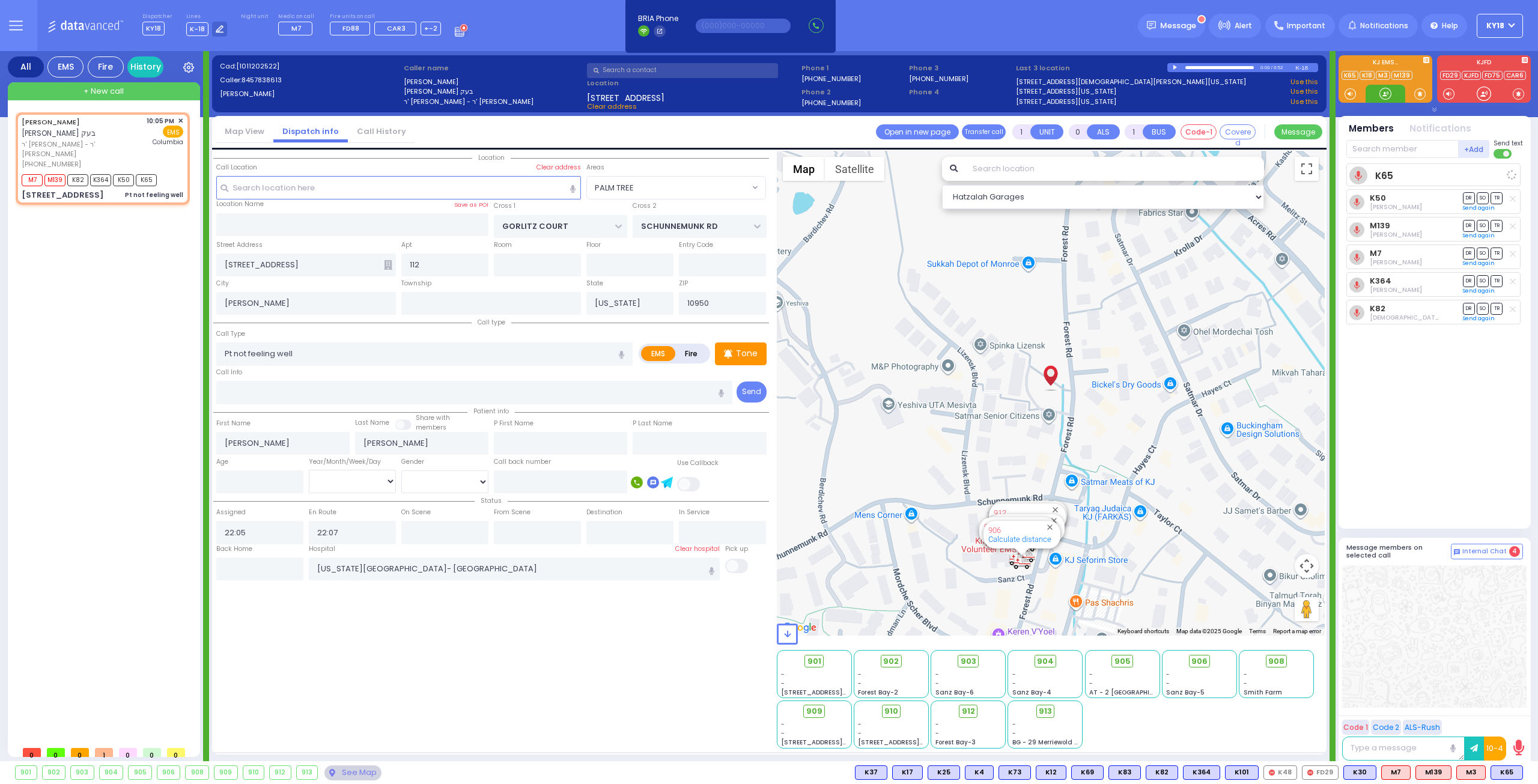
select select
radio input "true"
select select
select select "Hatzalah Garages"
select select "PALM TREE"
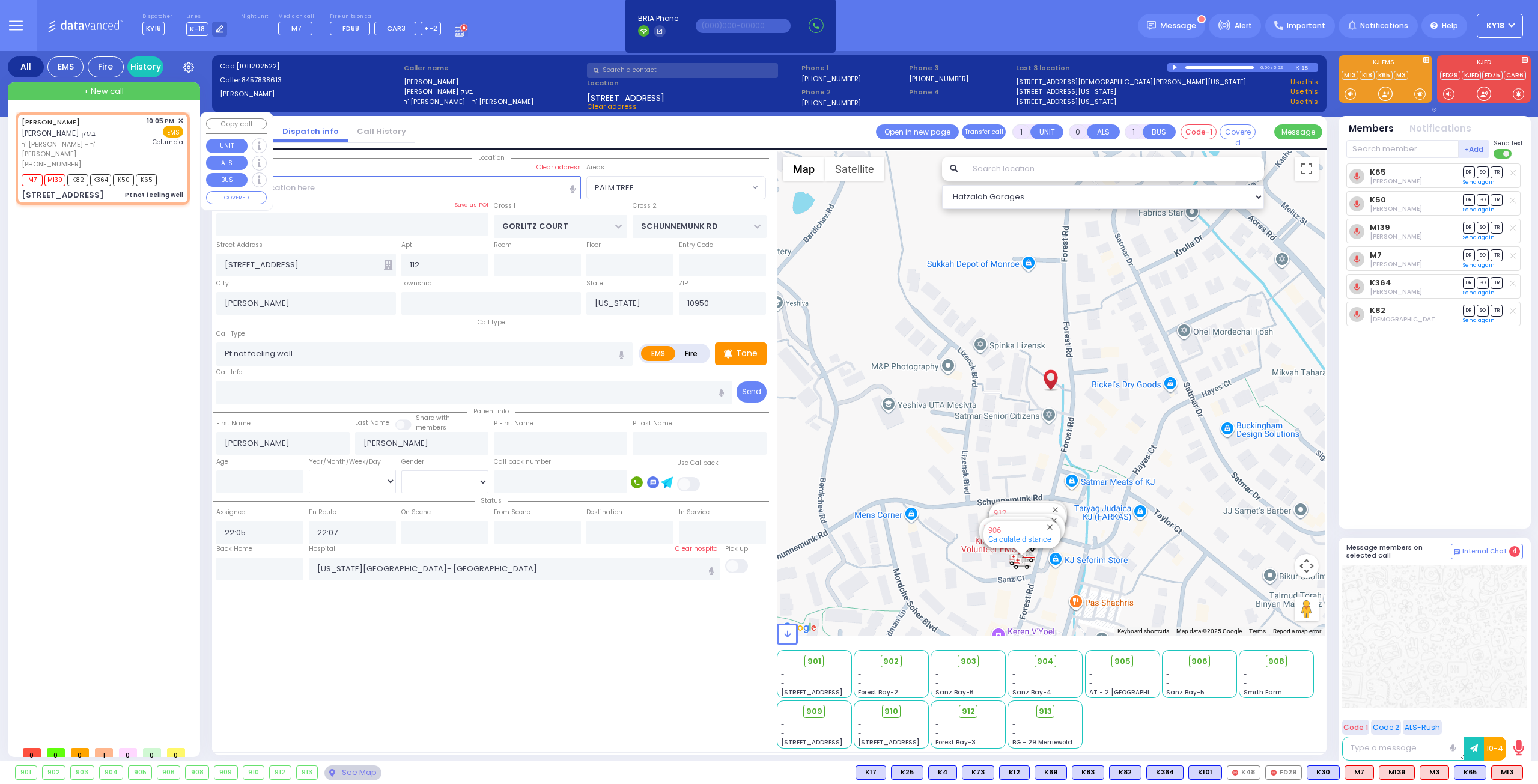
click at [144, 145] on div "MOSHE MENASHE BECK משה מנשה בעק ר' פנחס יעקב - ר' חיים טודרוס תפילינסקי (845) 7…" at bounding box center [102, 142] width 161 height 53
select select
radio input "true"
select select
select select "Hatzalah Garages"
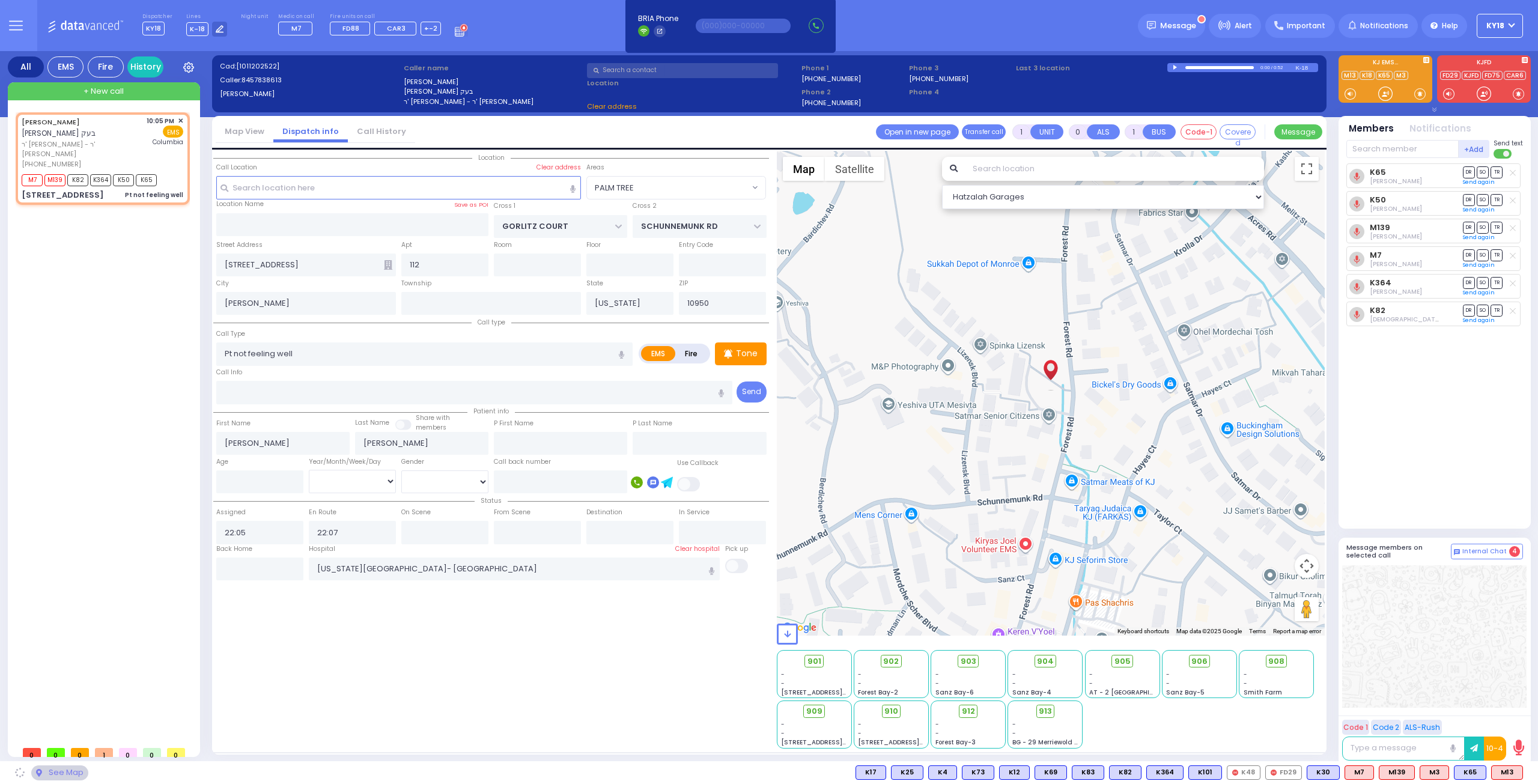
select select "PALM TREE"
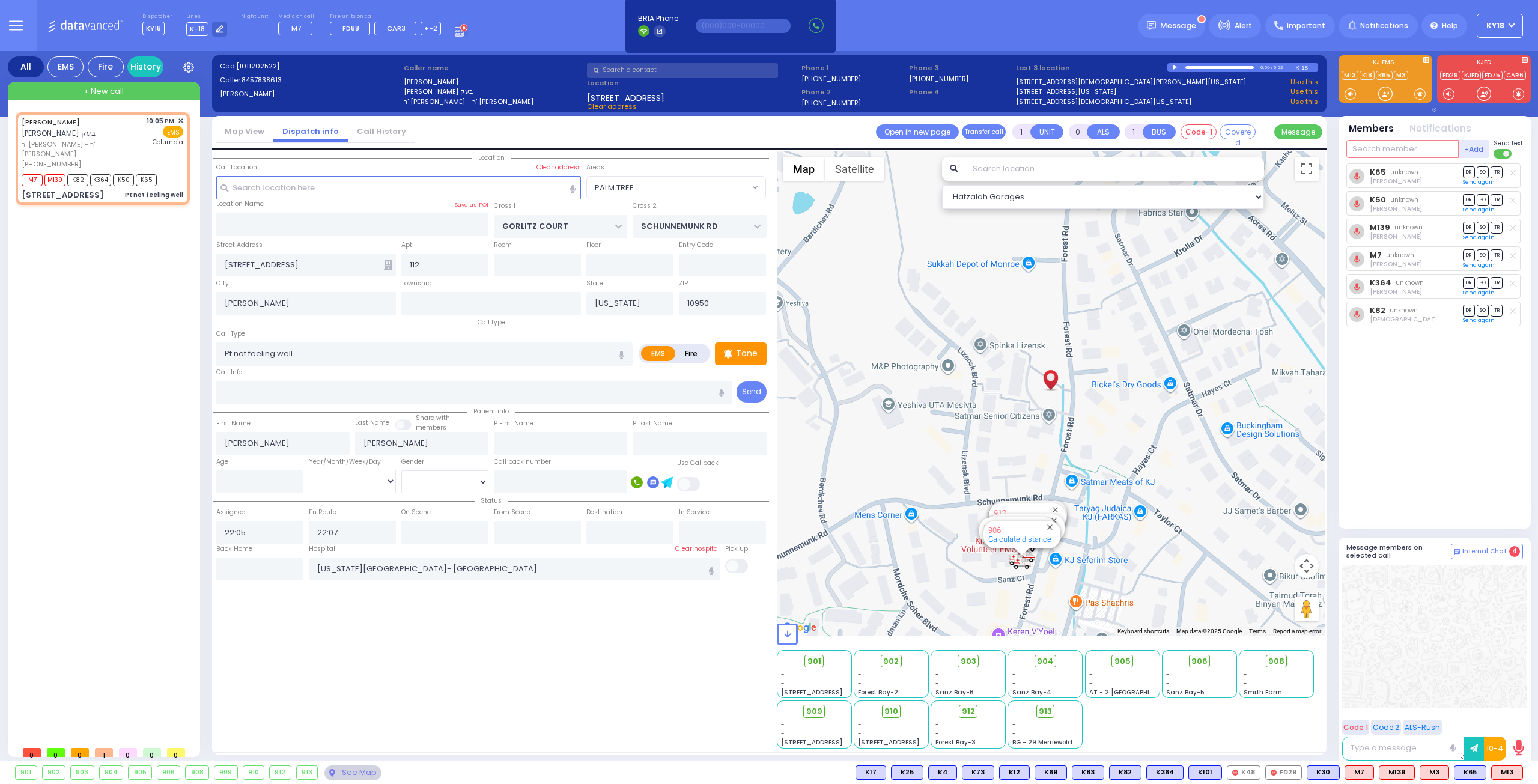
click at [1382, 157] on input "text" at bounding box center [1402, 149] width 112 height 18
type input "6"
type input "101"
click at [1389, 168] on div "KY101" at bounding box center [1387, 174] width 60 height 12
select select
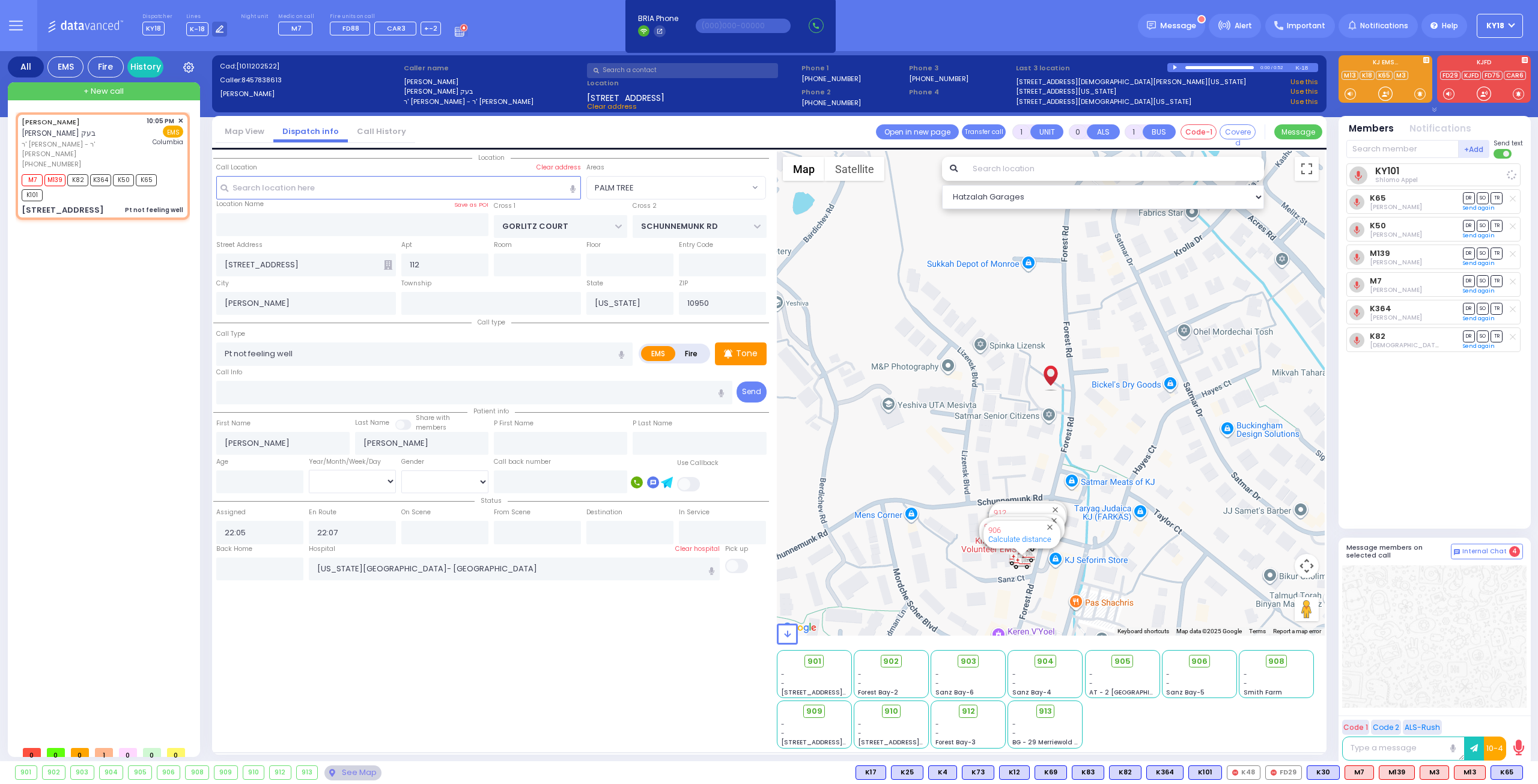
radio input "true"
select select
select select "Hatzalah Garages"
select select "PALM TREE"
click at [1511, 201] on icon at bounding box center [1512, 204] width 6 height 7
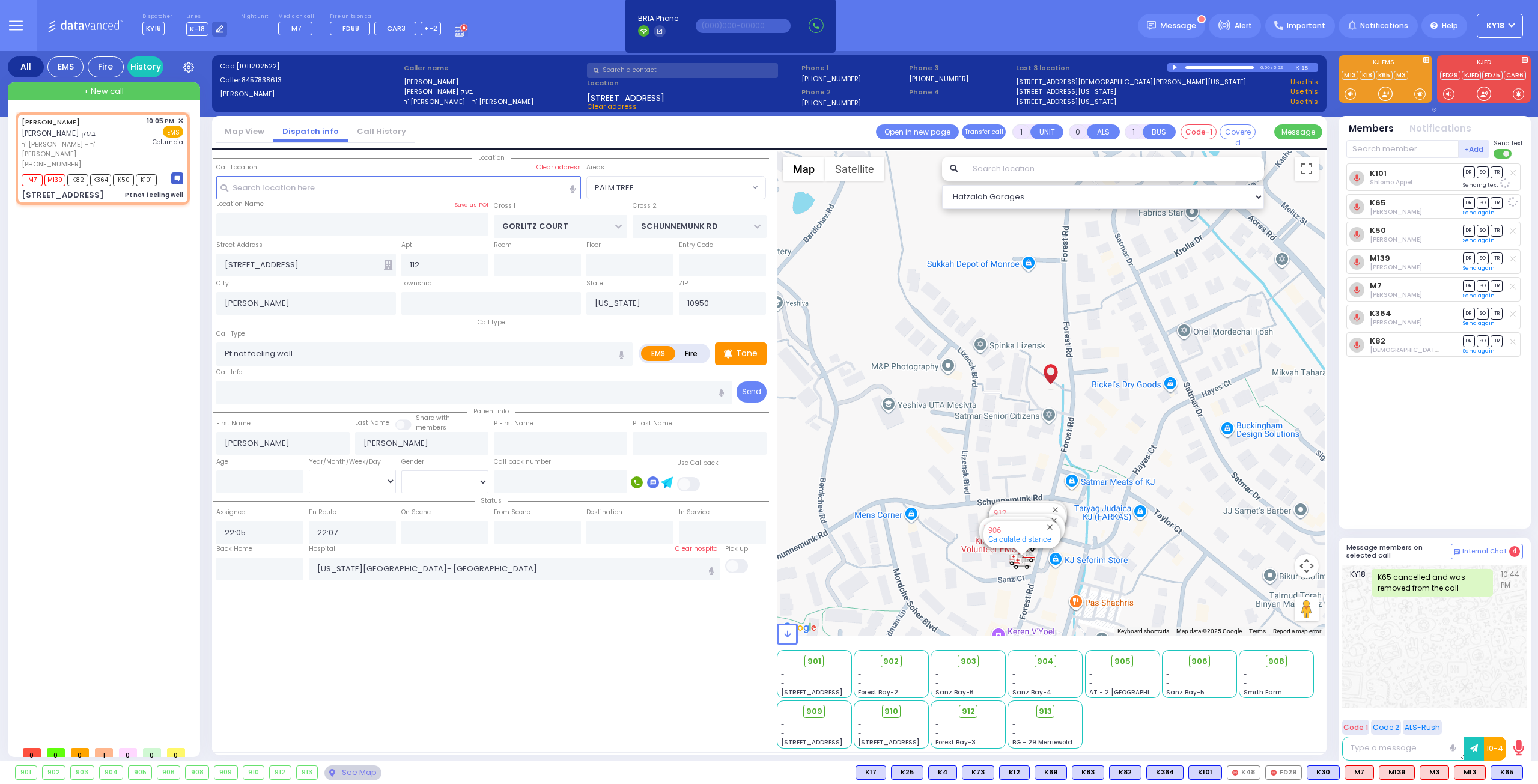
select select
radio input "true"
select select
select select "Hatzalah Garages"
select select "PALM TREE"
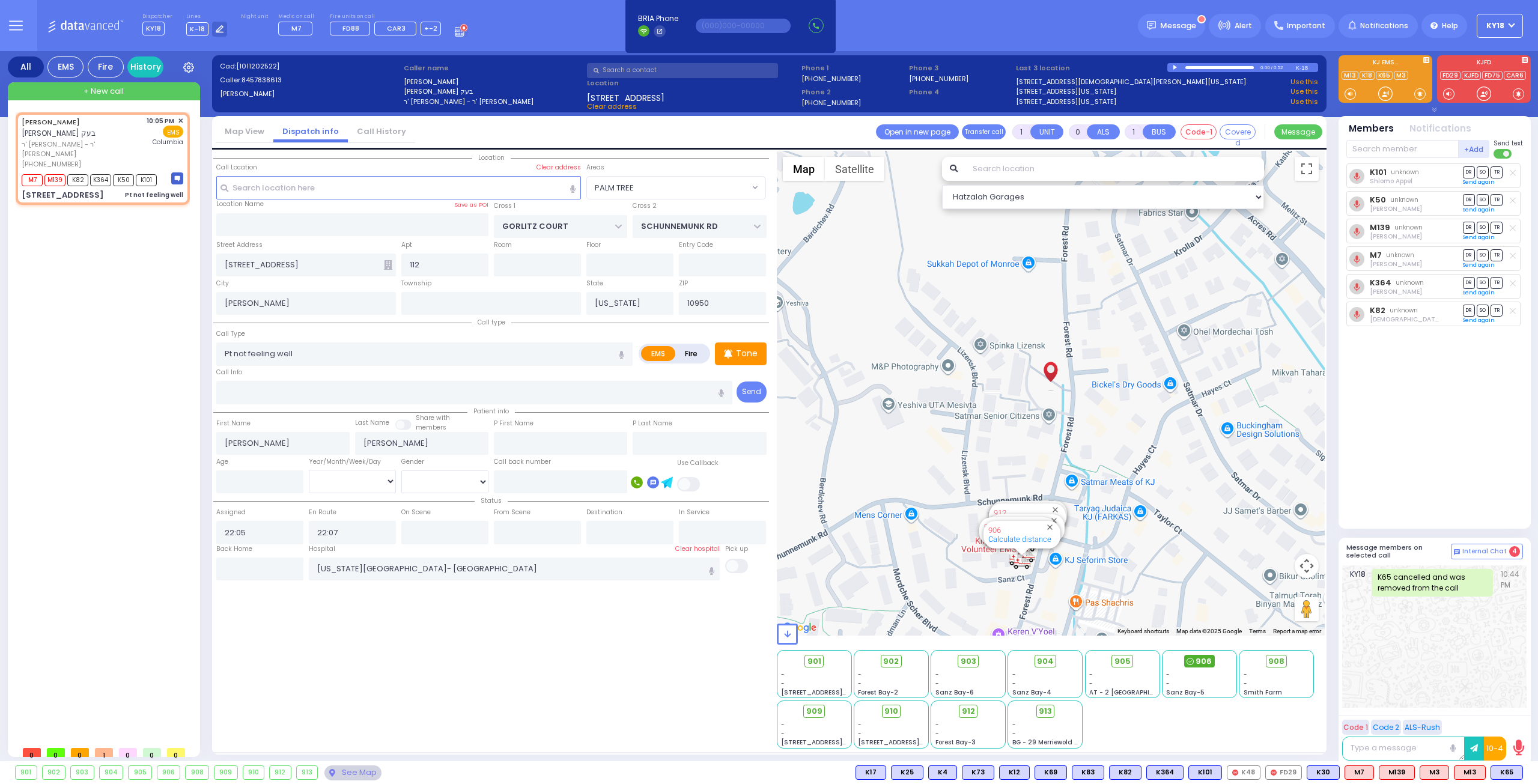
click at [1196, 659] on div "906" at bounding box center [1199, 661] width 31 height 13
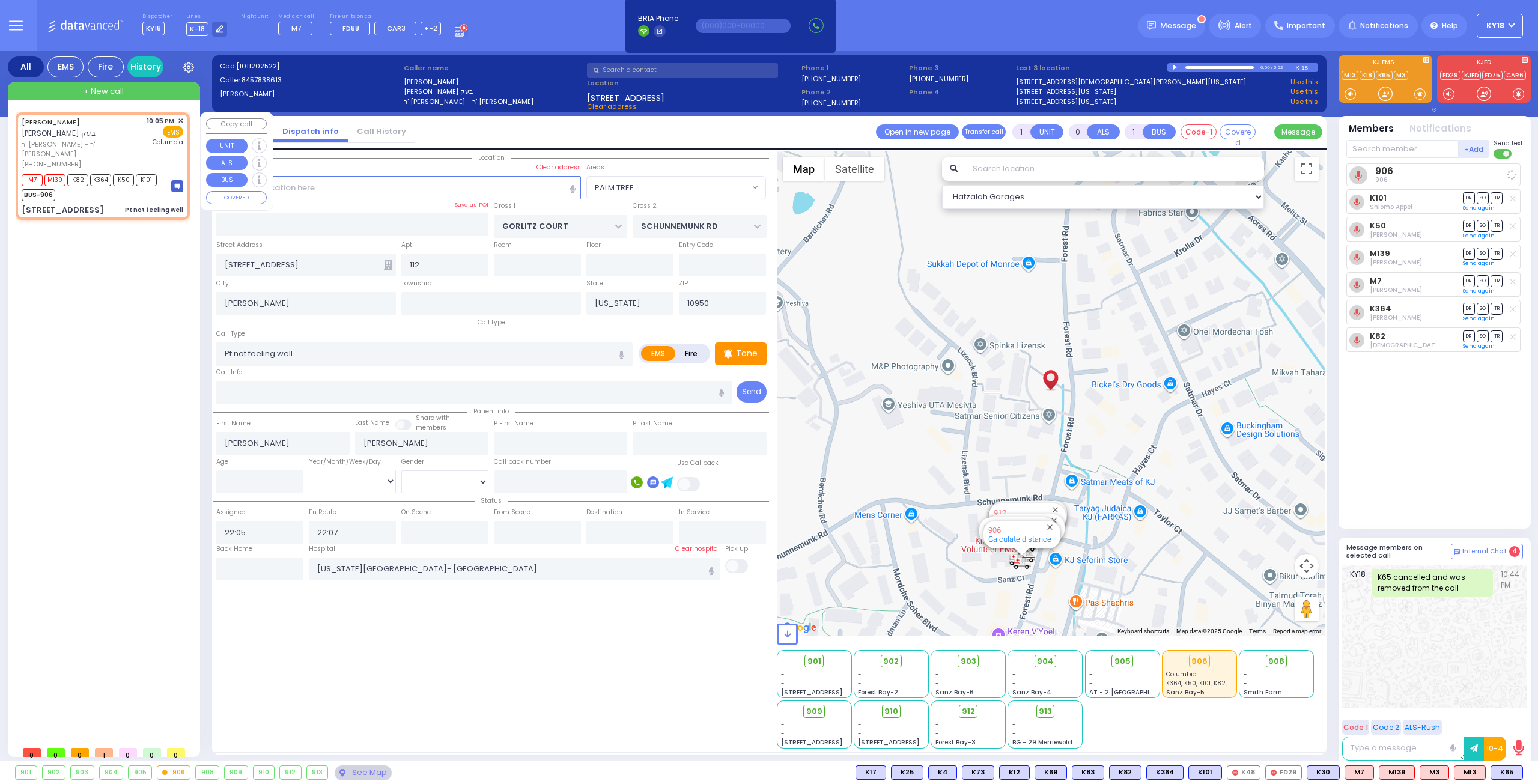
select select
radio input "true"
select select
select select "Hatzalah Garages"
select select "PALM TREE"
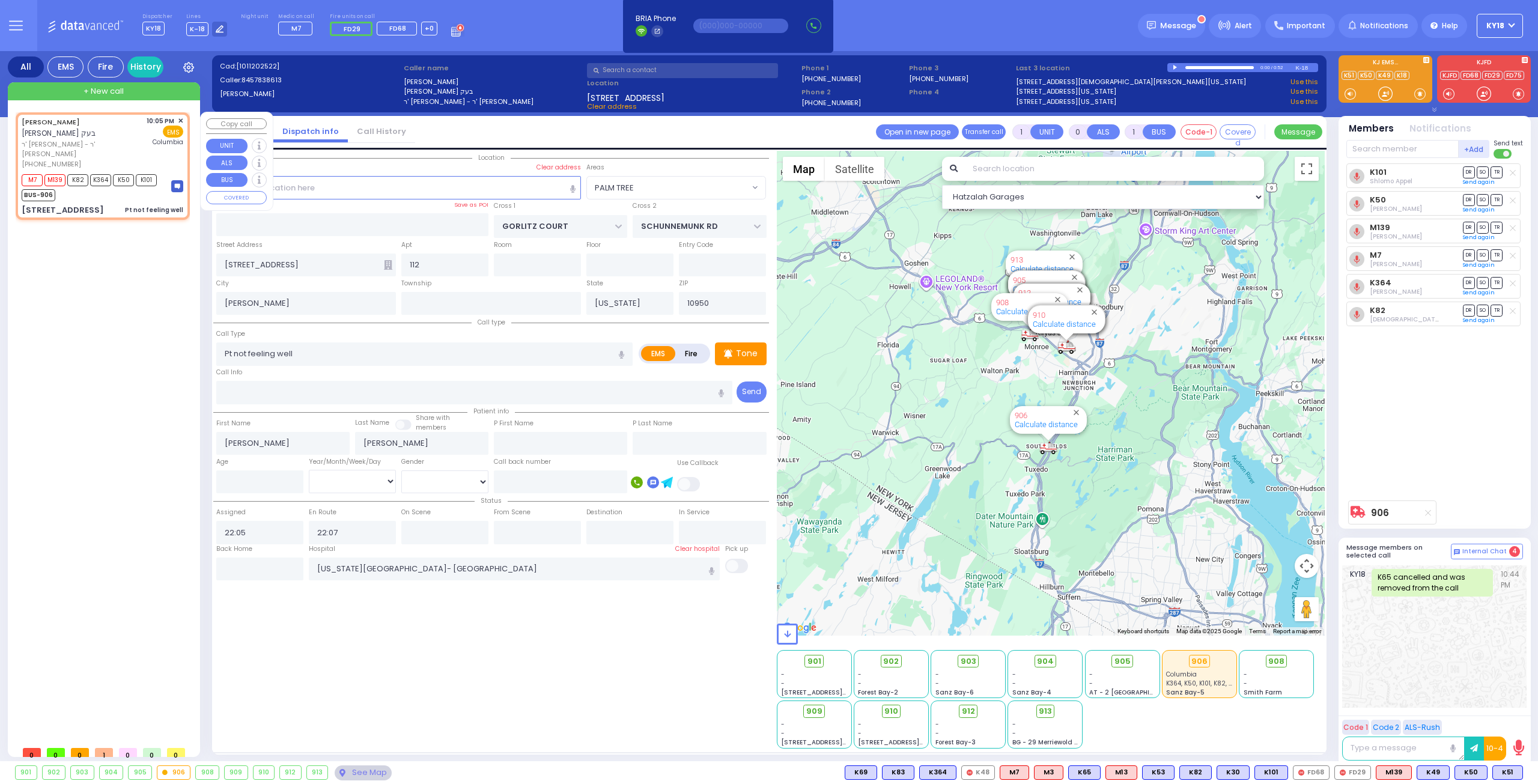
select select "PALM TREE"
select select
